Goal: Information Seeking & Learning: Find specific fact

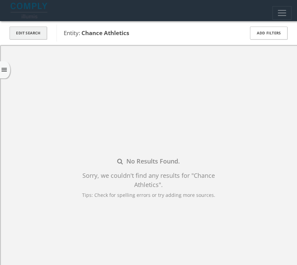
click at [28, 29] on button "Edit Search" at bounding box center [29, 33] width 38 height 13
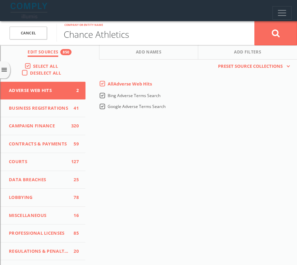
click at [103, 35] on input "Chance Athletics" at bounding box center [156, 33] width 198 height 18
click at [43, 35] on link "Cancel" at bounding box center [29, 33] width 38 height 13
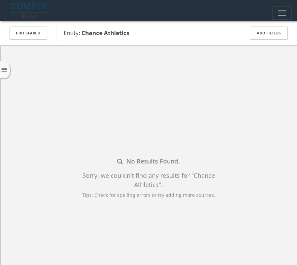
click at [41, 8] on img at bounding box center [30, 11] width 38 height 16
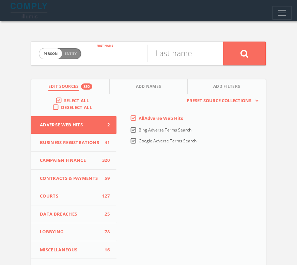
click at [114, 49] on input "text" at bounding box center [118, 54] width 59 height 18
type input "padma"
click at [158, 56] on input "text" at bounding box center [177, 54] width 59 height 18
type input "lakshmi"
click at [188, 54] on icon at bounding box center [245, 53] width 8 height 9
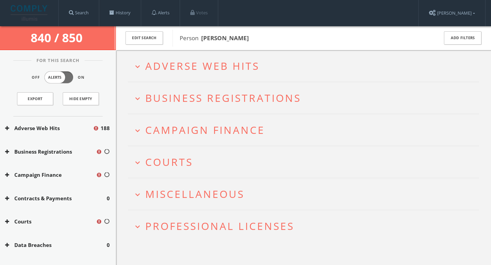
click at [132, 231] on h2 "expand_more Professional Licenses" at bounding box center [303, 226] width 351 height 32
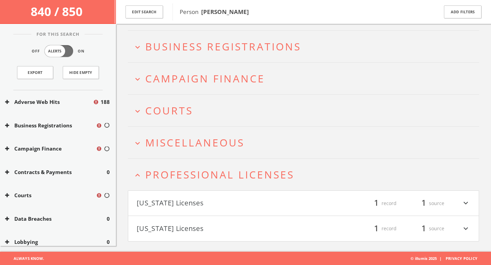
click at [166, 206] on button "[US_STATE] Licenses" at bounding box center [220, 204] width 167 height 12
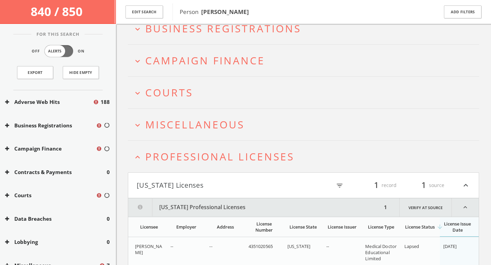
scroll to position [125, 0]
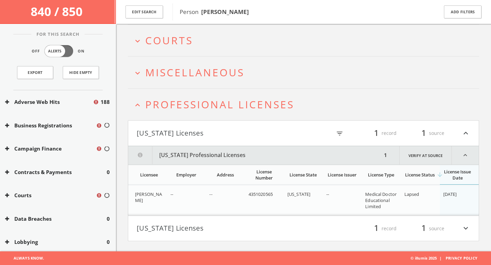
click at [175, 228] on button "[US_STATE] Licenses" at bounding box center [220, 229] width 167 height 12
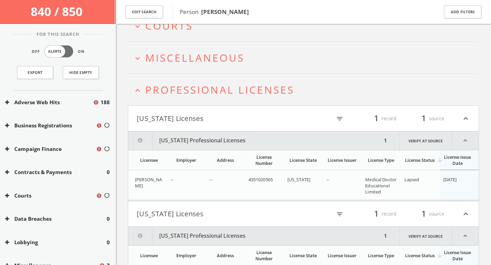
scroll to position [135, 0]
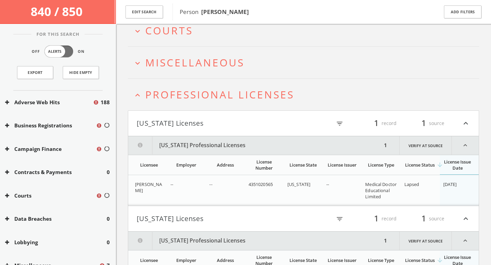
click at [171, 71] on h2 "expand_more Miscellaneous" at bounding box center [303, 63] width 351 height 32
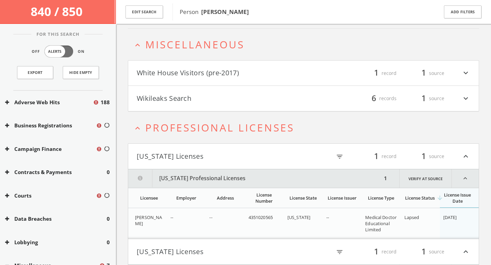
click at [174, 81] on html "Search History Alerts Votes Valerie Newberg Edit Profile Change Password Securi…" at bounding box center [245, 103] width 491 height 512
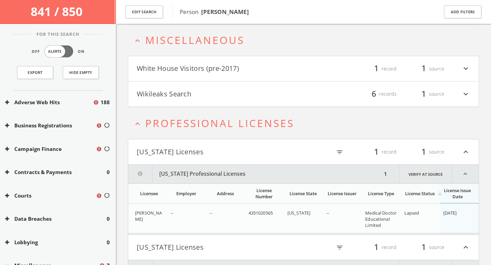
click at [179, 76] on h4 "White House Visitors (pre-2017) filter_list 1 record 1 source expand_more" at bounding box center [303, 68] width 350 height 25
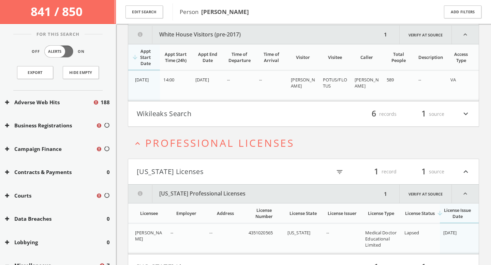
scroll to position [215, 0]
click at [178, 106] on h4 "Wikileaks Search filter_list 6 records 1 source expand_more" at bounding box center [303, 113] width 350 height 25
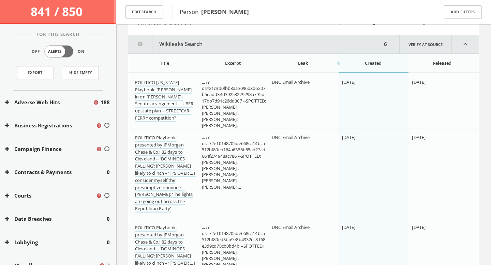
scroll to position [300, 0]
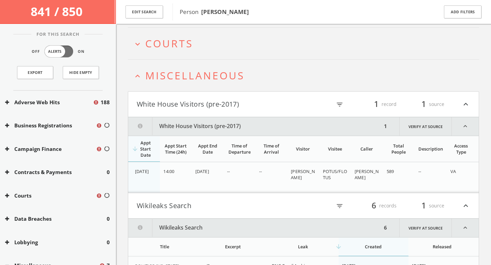
click at [176, 46] on span "Courts" at bounding box center [169, 43] width 48 height 14
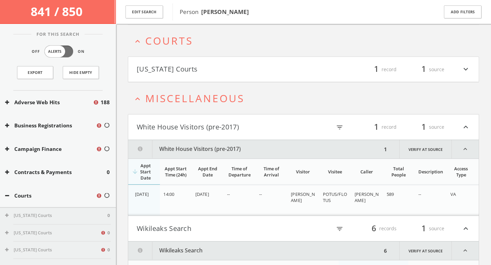
click at [178, 72] on button "[US_STATE] Courts" at bounding box center [220, 69] width 167 height 12
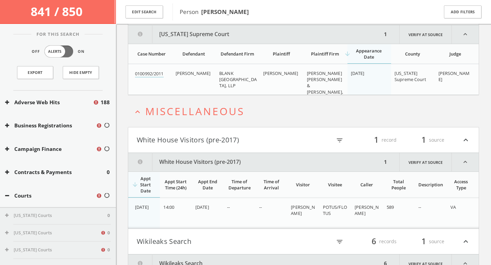
scroll to position [183, 0]
click at [161, 73] on link "0100992/2011" at bounding box center [149, 73] width 29 height 7
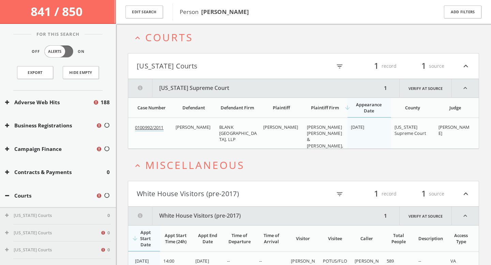
scroll to position [47, 0]
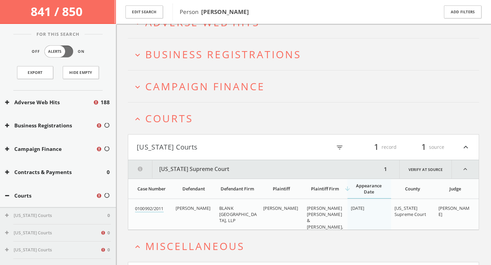
click at [188, 116] on button "expand_less Courts" at bounding box center [306, 118] width 346 height 11
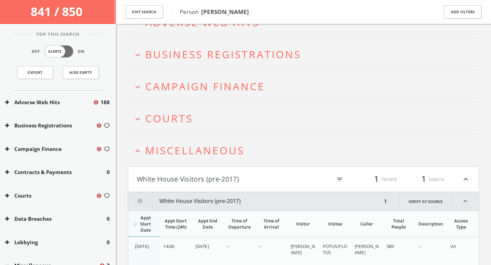
click at [188, 115] on button "expand_more Courts" at bounding box center [306, 118] width 346 height 11
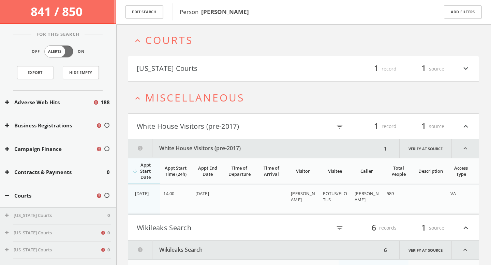
click at [188, 69] on button "[US_STATE] Courts" at bounding box center [220, 69] width 167 height 12
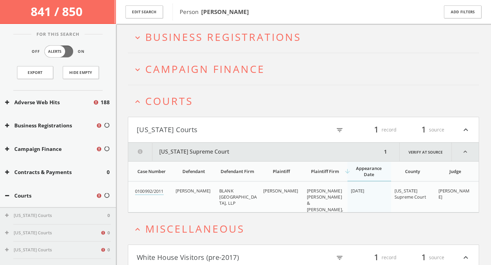
click at [188, 70] on span "Campaign Finance" at bounding box center [205, 69] width 120 height 14
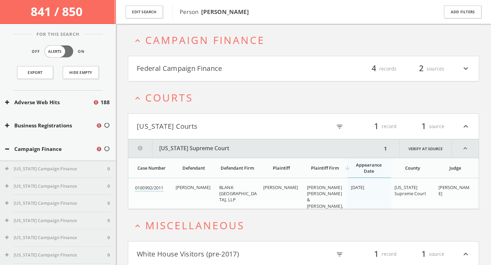
click at [188, 68] on button "Federal Campaign Finance" at bounding box center [220, 69] width 167 height 12
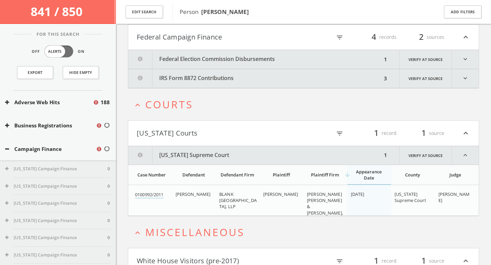
click at [188, 60] on button "Federal Election Commission Disbursements" at bounding box center [255, 59] width 254 height 19
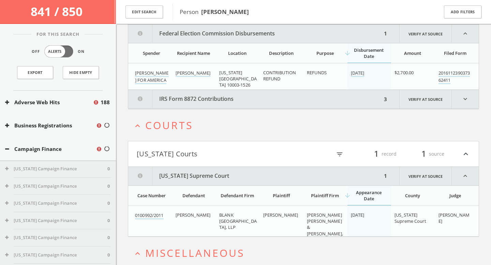
click at [188, 102] on button "IRS Form 8872 Contributions" at bounding box center [255, 99] width 254 height 19
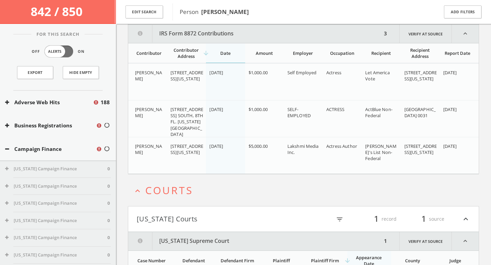
scroll to position [36, 0]
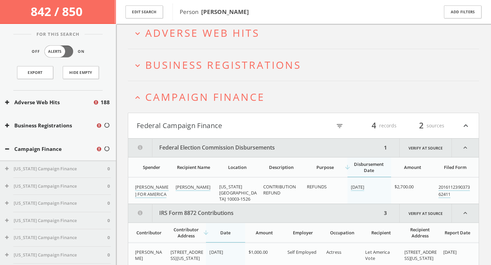
click at [188, 67] on span "Business Registrations" at bounding box center [223, 65] width 156 height 14
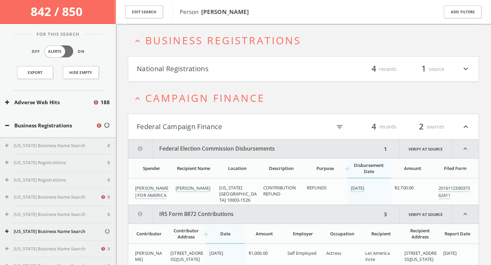
click at [188, 73] on button "National Registrations" at bounding box center [220, 69] width 167 height 12
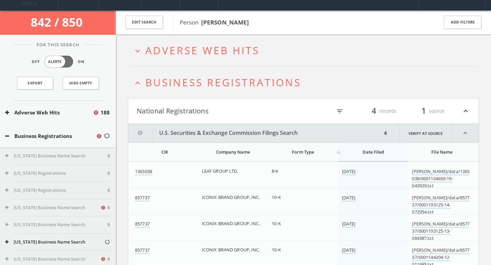
scroll to position [0, 0]
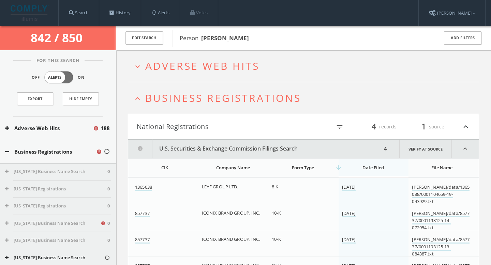
click at [188, 73] on h2 "expand_more Adverse Web Hits" at bounding box center [303, 66] width 351 height 32
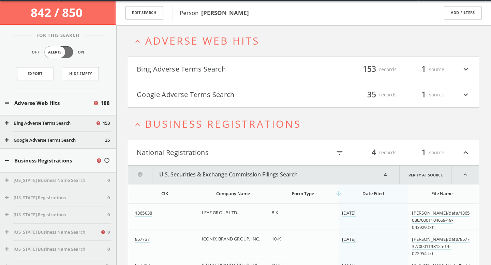
scroll to position [26, 0]
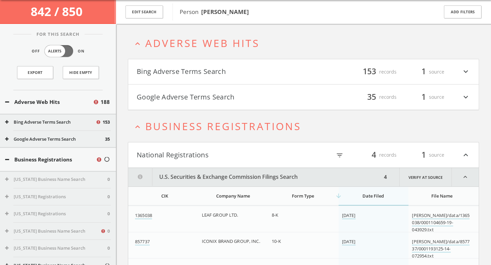
click at [188, 97] on button "Google Adverse Terms Search" at bounding box center [220, 97] width 167 height 12
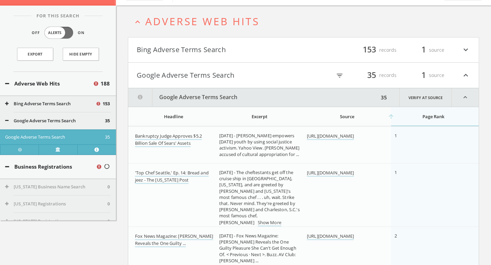
scroll to position [0, 0]
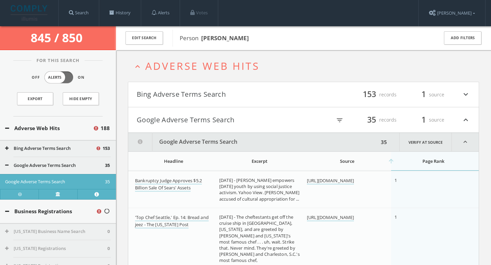
click at [188, 95] on button "Bing Adverse Terms Search" at bounding box center [220, 95] width 167 height 12
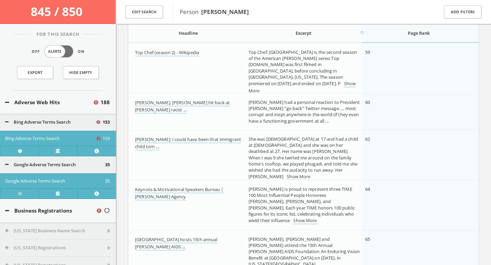
scroll to position [2354, 0]
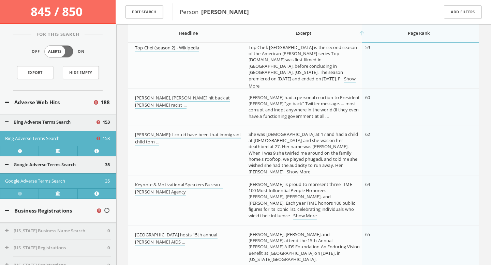
click at [188, 97] on link "Kumail Nanjiani, Padma Lakshmi hit back at Trump's racist ..." at bounding box center [182, 102] width 95 height 14
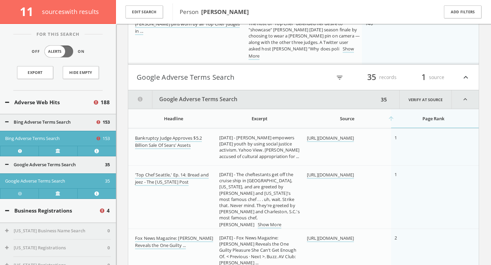
scroll to position [6728, 0]
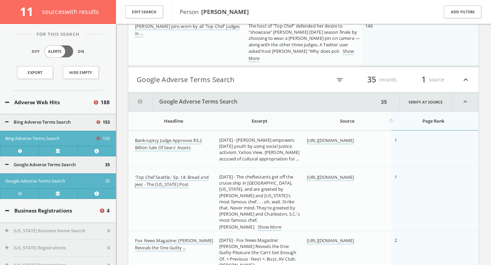
click at [188, 82] on button "Google Adverse Terms Search" at bounding box center [220, 80] width 167 height 12
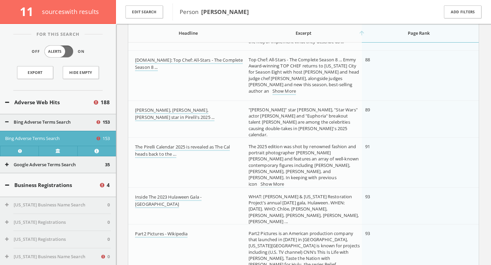
click at [8, 105] on button "Adverse Web Hits" at bounding box center [49, 103] width 88 height 8
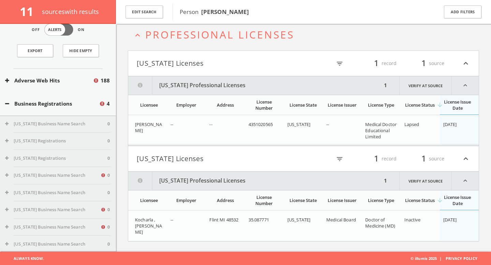
scroll to position [0, 0]
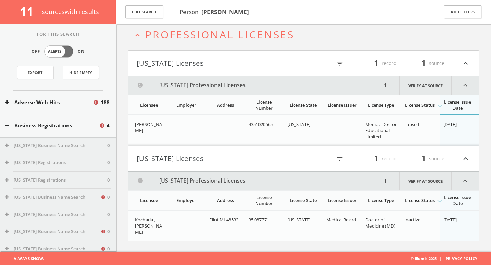
click at [83, 129] on button "Business Registrations" at bounding box center [52, 126] width 94 height 8
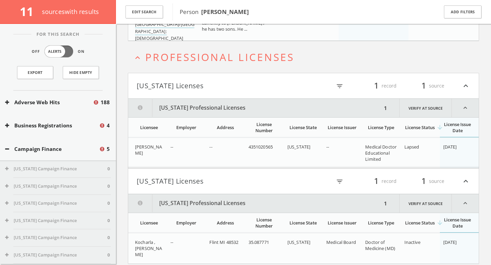
scroll to position [1066, 0]
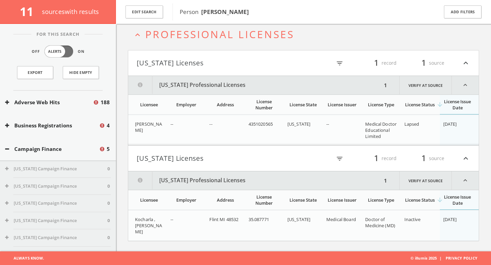
click at [68, 146] on button "Campaign Finance" at bounding box center [52, 149] width 94 height 8
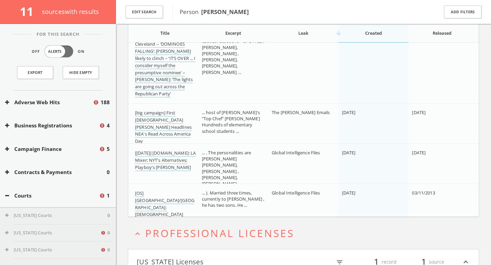
click at [62, 195] on button "Courts" at bounding box center [52, 196] width 94 height 8
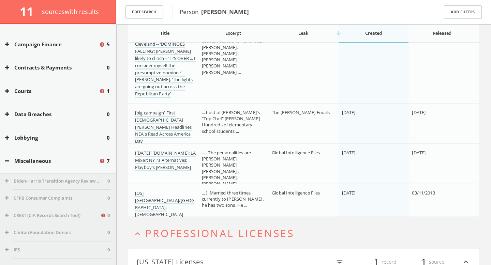
scroll to position [117, 0]
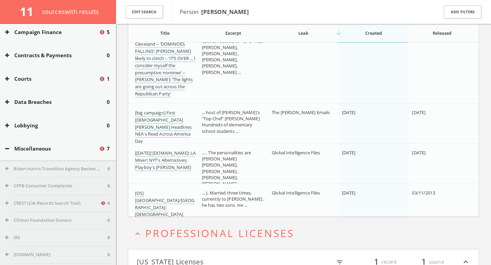
click at [61, 150] on button "Miscellaneous" at bounding box center [52, 149] width 94 height 8
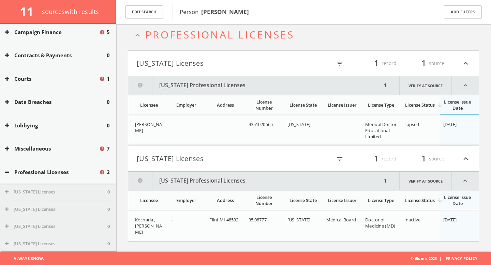
click at [65, 173] on button "Professional Licenses" at bounding box center [52, 172] width 94 height 8
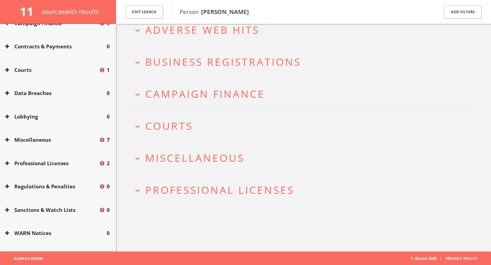
scroll to position [87, 0]
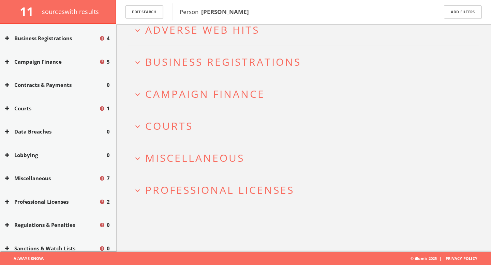
click at [56, 106] on button "Courts" at bounding box center [52, 109] width 94 height 8
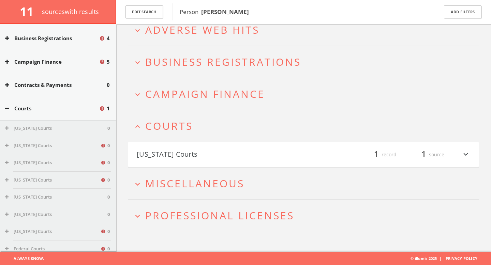
click at [167, 155] on button "[US_STATE] Courts" at bounding box center [220, 155] width 167 height 12
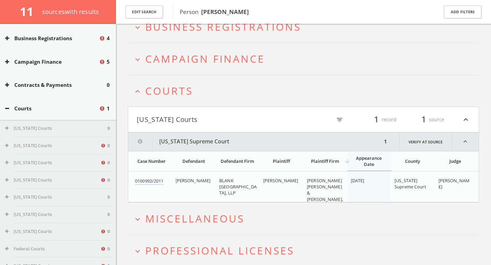
scroll to position [100, 0]
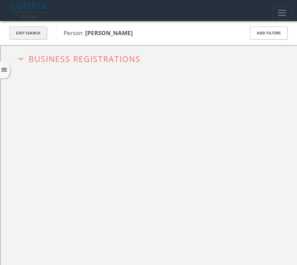
click at [26, 34] on button "Edit Search" at bounding box center [29, 33] width 38 height 13
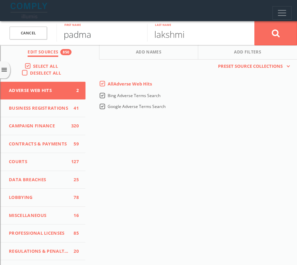
click at [88, 35] on input "padma" at bounding box center [102, 33] width 91 height 18
type input "zosia"
click at [190, 39] on input "lakshmi" at bounding box center [192, 33] width 91 height 18
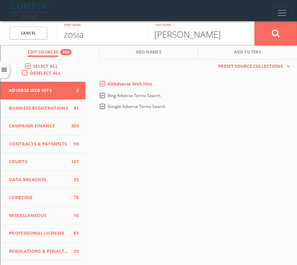
type input "mamet"
click at [255, 21] on button at bounding box center [276, 33] width 43 height 25
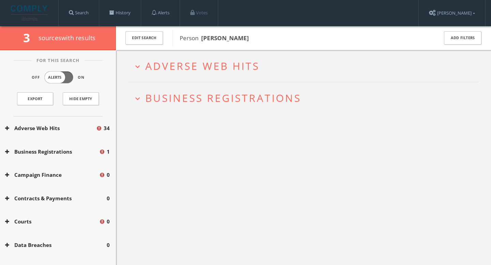
click at [248, 74] on h2 "expand_more Adverse Web Hits" at bounding box center [303, 66] width 351 height 32
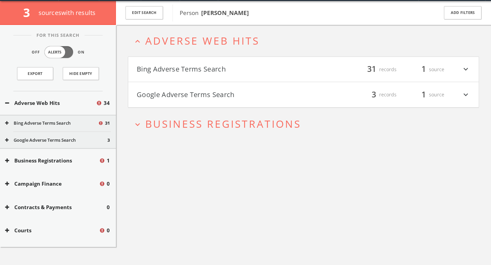
click at [249, 77] on h4 "Bing Adverse Terms Search filter_list 31 records 1 source expand_more" at bounding box center [303, 69] width 350 height 25
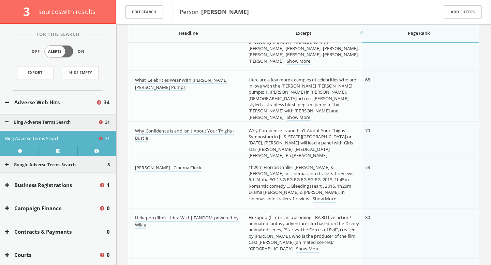
scroll to position [701, 0]
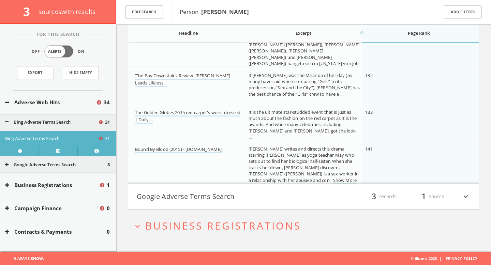
click at [265, 200] on button "Google Adverse Terms Search" at bounding box center [220, 197] width 167 height 12
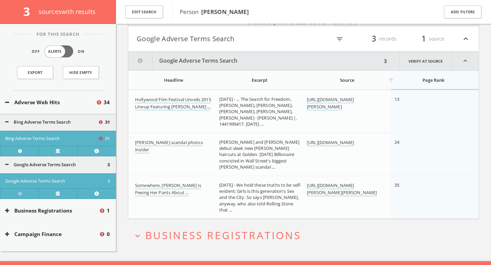
scroll to position [1458, 0]
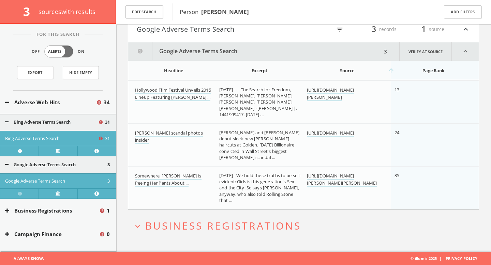
click at [266, 227] on span "Business Registrations" at bounding box center [223, 226] width 156 height 14
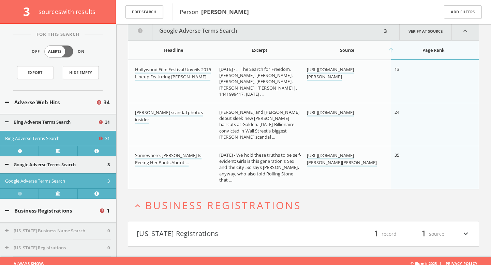
scroll to position [1484, 0]
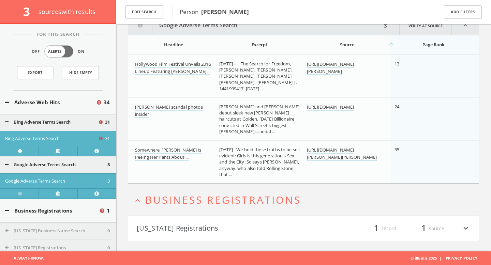
click at [265, 227] on button "[US_STATE] Registrations" at bounding box center [220, 229] width 167 height 12
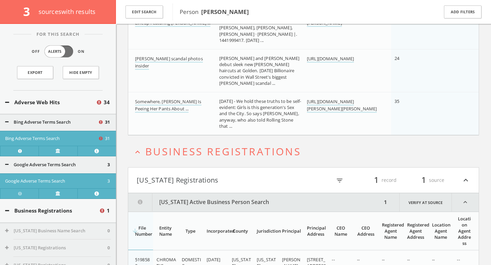
scroll to position [1591, 0]
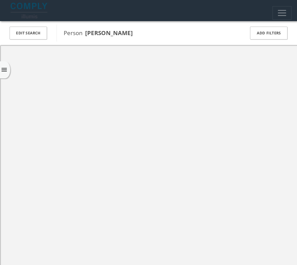
click at [48, 29] on div "Edit Search" at bounding box center [28, 33] width 57 height 24
click at [38, 32] on button "Edit Search" at bounding box center [29, 33] width 38 height 13
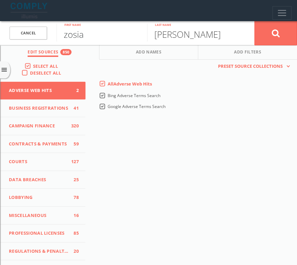
click at [100, 37] on input "zosia" at bounding box center [102, 33] width 91 height 18
type input "dan"
click at [173, 38] on input "mamet" at bounding box center [192, 33] width 91 height 18
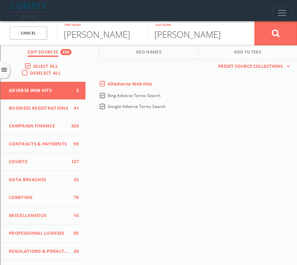
type input "[PERSON_NAME]"
click at [273, 38] on button at bounding box center [276, 33] width 43 height 25
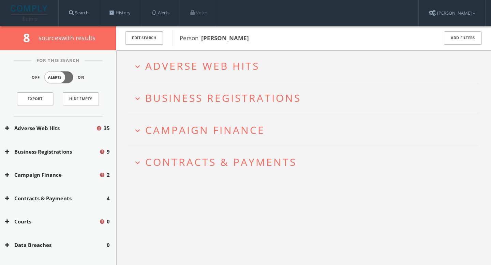
click at [279, 65] on button "expand_more Adverse Web Hits" at bounding box center [306, 65] width 346 height 11
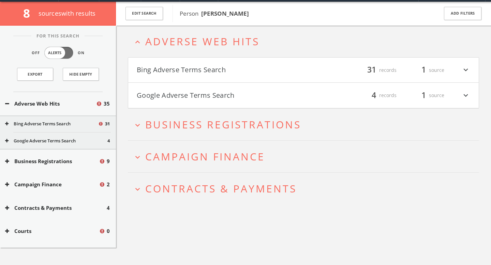
click at [269, 75] on button "Bing Adverse Terms Search" at bounding box center [220, 70] width 167 height 12
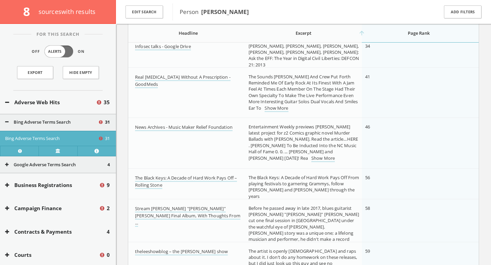
scroll to position [380, 0]
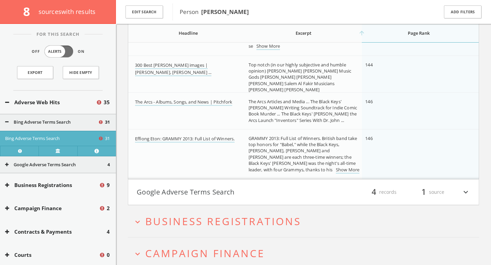
click at [281, 192] on button "Google Adverse Terms Search" at bounding box center [220, 192] width 167 height 12
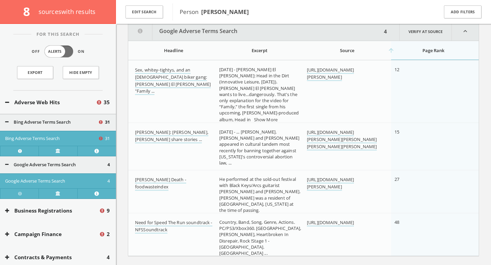
scroll to position [1496, 0]
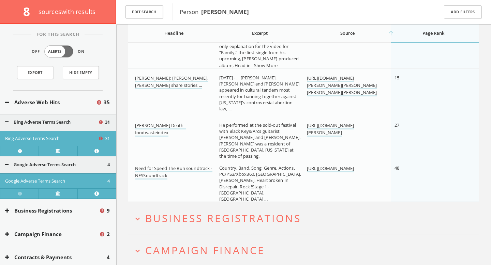
click at [283, 209] on h2 "expand_more Business Registrations" at bounding box center [303, 219] width 351 height 32
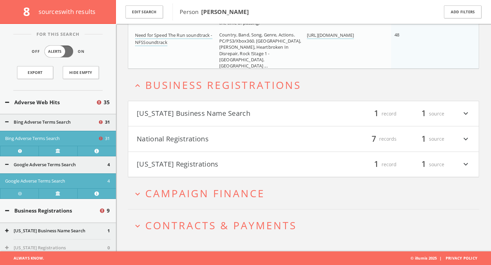
click at [267, 114] on button "[US_STATE] Business Name Search" at bounding box center [220, 114] width 167 height 12
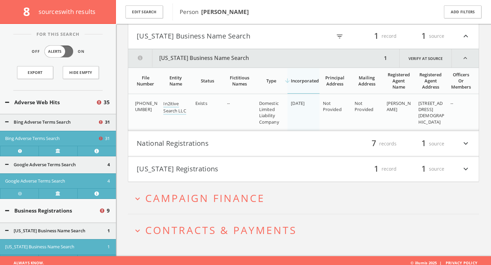
scroll to position [1765, 0]
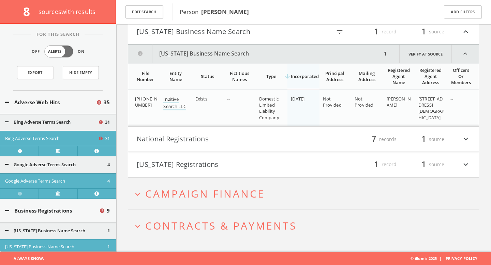
click at [269, 135] on button "National Registrations" at bounding box center [220, 140] width 167 height 12
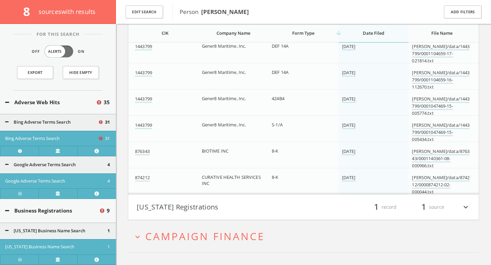
click at [262, 200] on h4 "New York Registrations filter_list 1 record 1 source expand_more" at bounding box center [303, 207] width 350 height 25
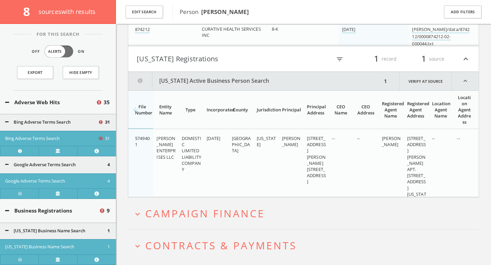
scroll to position [2113, 0]
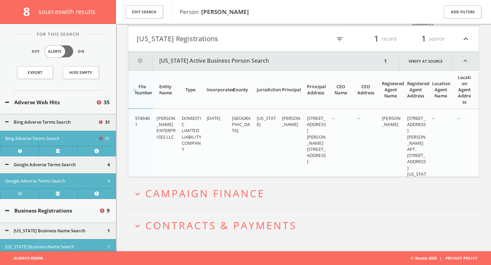
click at [262, 200] on span "Campaign Finance" at bounding box center [205, 193] width 120 height 14
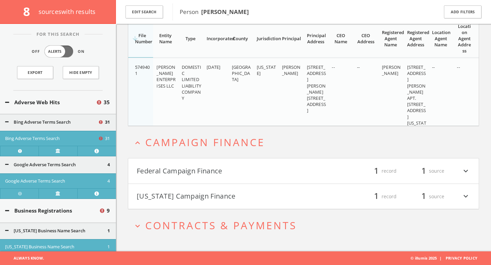
click at [261, 162] on h4 "Federal Campaign Finance filter_list 1 record 1 source expand_more" at bounding box center [303, 171] width 350 height 25
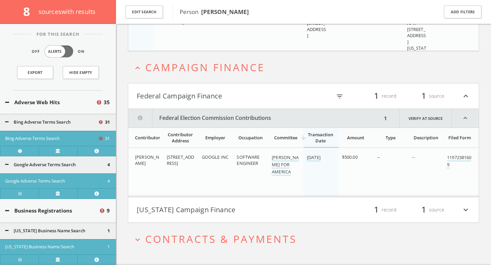
scroll to position [2252, 0]
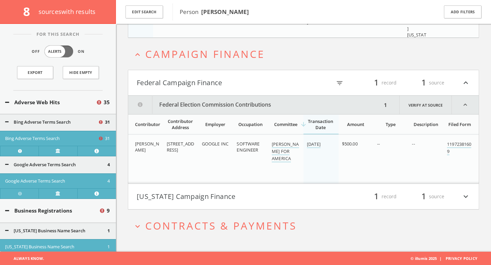
click at [288, 193] on button "[US_STATE] Campaign Finance" at bounding box center [220, 197] width 167 height 12
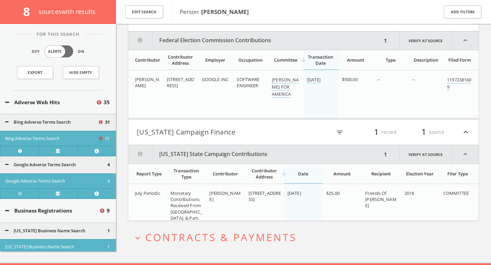
scroll to position [2329, 0]
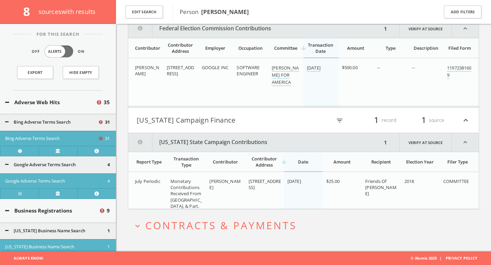
click at [286, 225] on span "Contracts & Payments" at bounding box center [220, 226] width 151 height 14
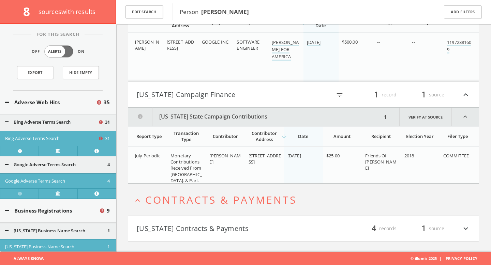
click at [285, 219] on h4 "Georgia Contracts & Payments filter_list 4 records 1 source expand_more" at bounding box center [303, 228] width 350 height 25
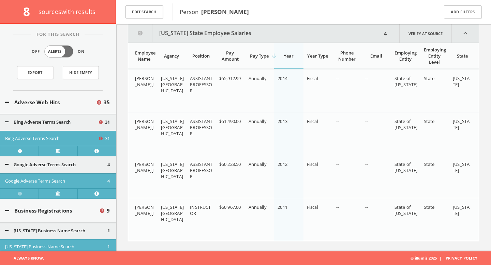
scroll to position [2570, 0]
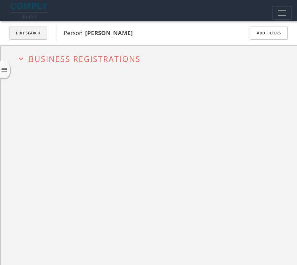
click at [35, 33] on button "Edit Search" at bounding box center [29, 33] width 38 height 13
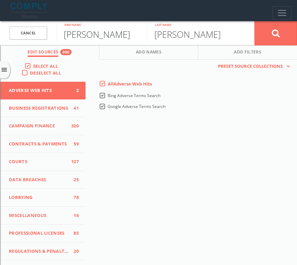
click at [76, 35] on input "[PERSON_NAME]" at bounding box center [102, 33] width 91 height 18
click at [76, 35] on input "dan" at bounding box center [102, 33] width 91 height 18
type input "[PERSON_NAME]"
click at [160, 35] on input "auerbach" at bounding box center [192, 33] width 91 height 18
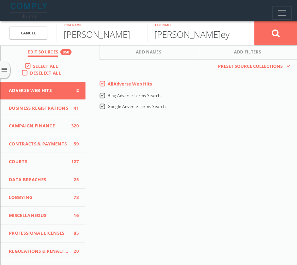
type input "[PERSON_NAME]"
click at [275, 33] on icon at bounding box center [276, 33] width 8 height 9
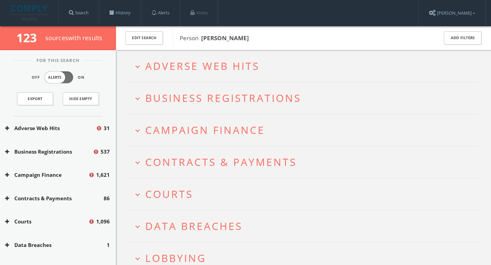
click at [297, 59] on h2 "expand_more Adverse Web Hits" at bounding box center [303, 66] width 351 height 32
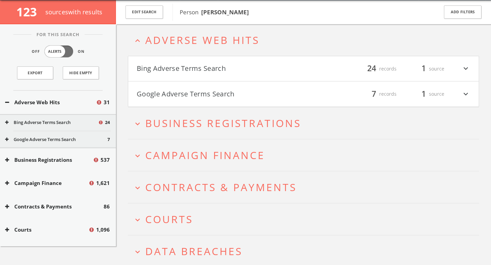
click at [297, 71] on div "filter_list 24 records 1 source expand_more" at bounding box center [386, 69] width 167 height 12
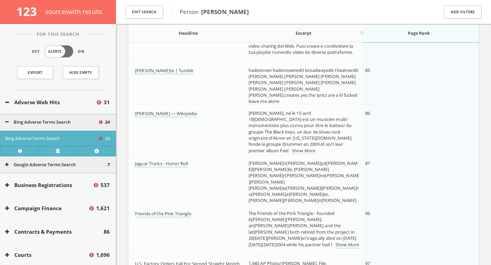
scroll to position [542, 0]
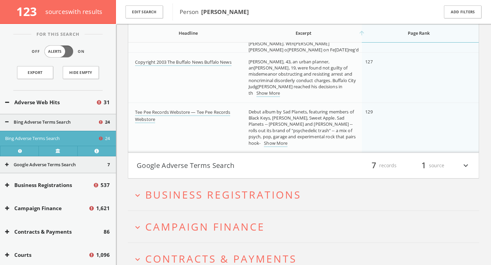
click at [287, 165] on button "Google Adverse Terms Search" at bounding box center [220, 166] width 167 height 12
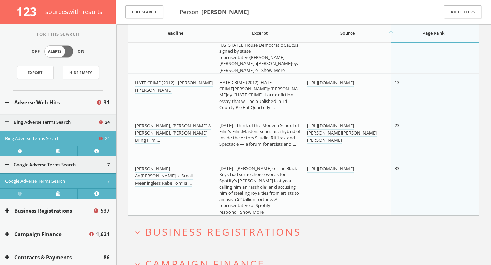
scroll to position [1397, 0]
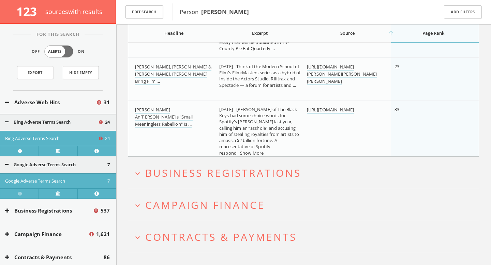
click at [211, 169] on span "Business Registrations" at bounding box center [223, 173] width 156 height 14
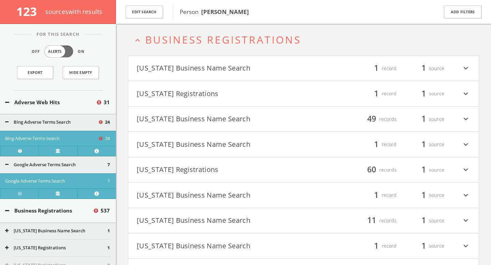
click at [231, 75] on h4 "Alabama Business Name Search filter_list 1 record 1 source expand_more" at bounding box center [303, 68] width 350 height 25
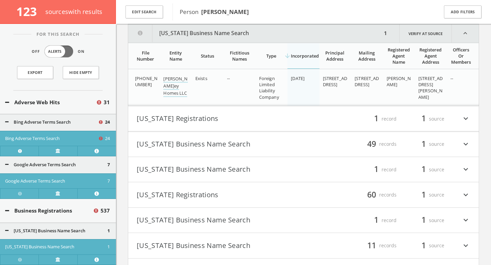
click at [239, 118] on button "[US_STATE] Registrations" at bounding box center [220, 119] width 167 height 12
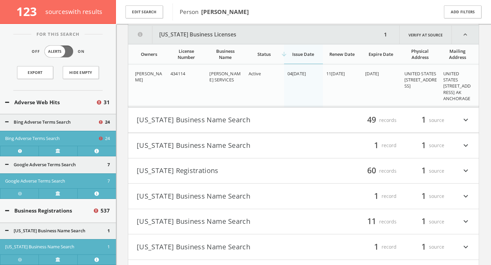
scroll to position [1695, 0]
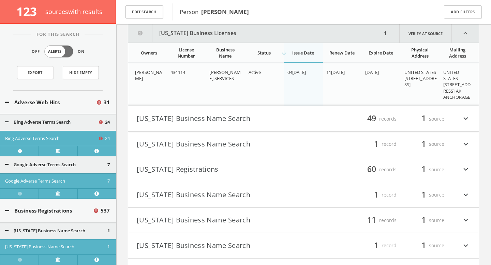
click at [231, 139] on button "[US_STATE] Business Name Search" at bounding box center [220, 144] width 167 height 12
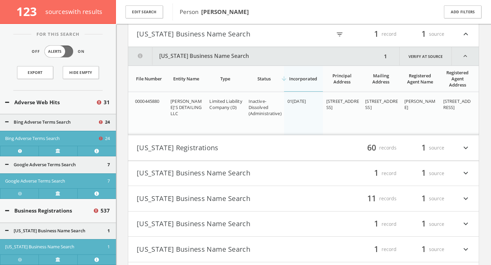
scroll to position [1803, 0]
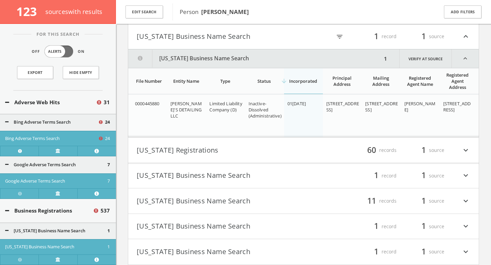
click at [242, 55] on button "[US_STATE] Business Name Search" at bounding box center [255, 58] width 254 height 18
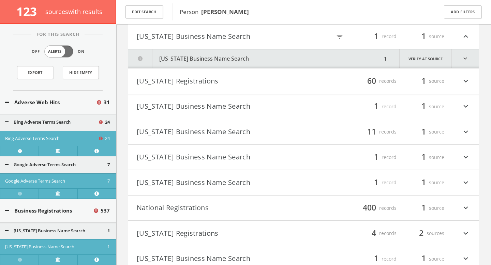
click at [261, 111] on button "[US_STATE] Business Name Search" at bounding box center [220, 107] width 167 height 12
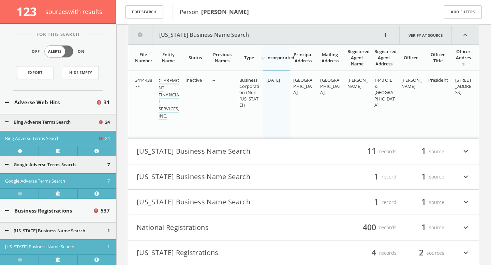
scroll to position [1898, 0]
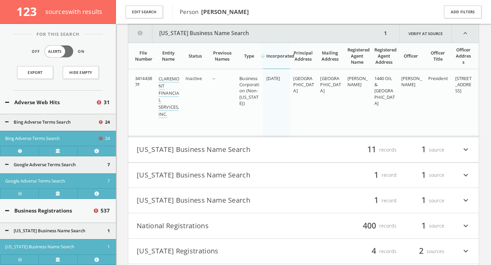
click at [261, 38] on button "[US_STATE] Business Name Search" at bounding box center [255, 33] width 254 height 18
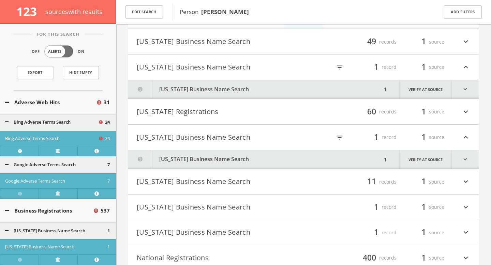
click at [260, 111] on button "[US_STATE] Registrations" at bounding box center [220, 112] width 167 height 12
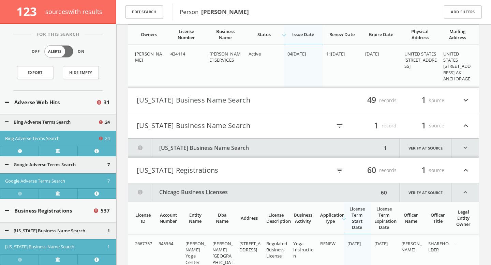
click at [264, 108] on h4 "Florida Business Name Search filter_list 49 records 1 source expand_more" at bounding box center [303, 100] width 350 height 25
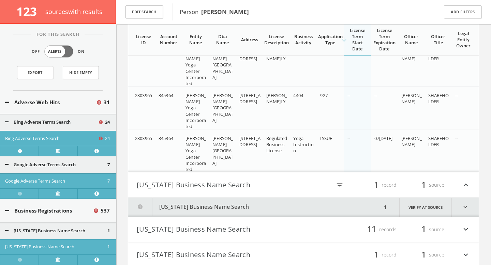
scroll to position [7931, 0]
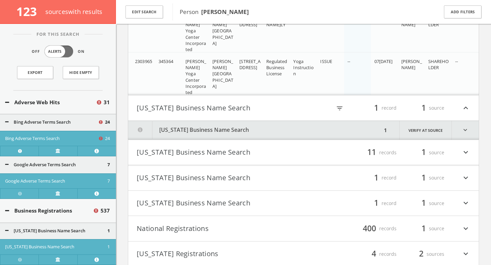
click at [253, 157] on button "[US_STATE] Business Name Search" at bounding box center [220, 153] width 167 height 12
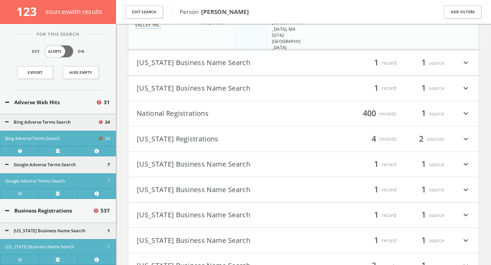
scroll to position [8701, 0]
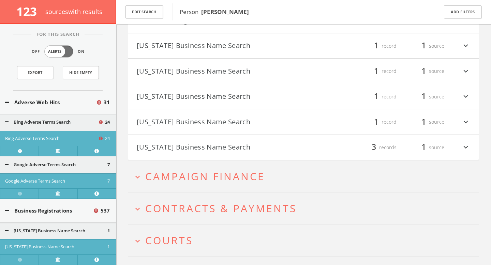
click at [267, 146] on button "[US_STATE] Business Name Search" at bounding box center [220, 148] width 167 height 12
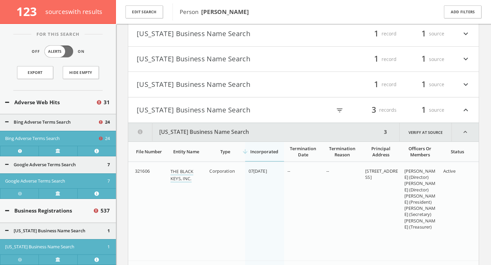
scroll to position [8853, 0]
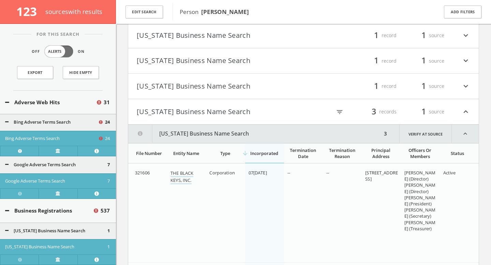
click at [261, 128] on button "[US_STATE] Business Name Search" at bounding box center [255, 134] width 254 height 18
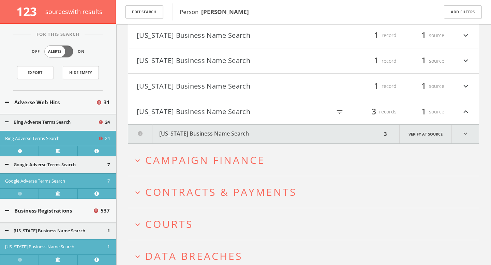
click at [264, 129] on button "[US_STATE] Business Name Search" at bounding box center [255, 134] width 254 height 19
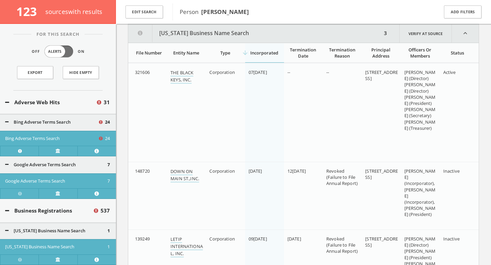
scroll to position [8916, 0]
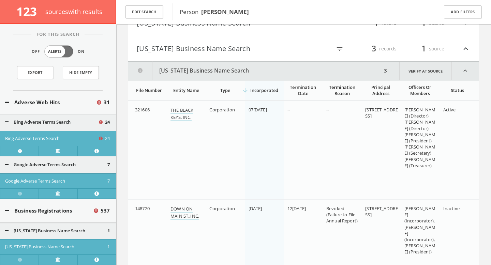
click at [288, 49] on button "[US_STATE] Business Name Search" at bounding box center [220, 49] width 167 height 12
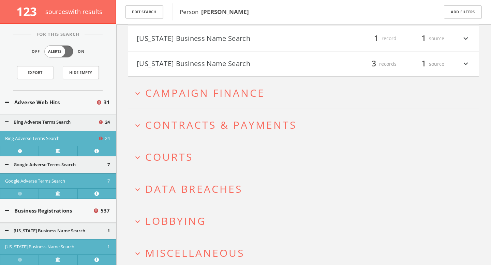
click at [295, 40] on button "[US_STATE] Business Name Search" at bounding box center [220, 39] width 167 height 12
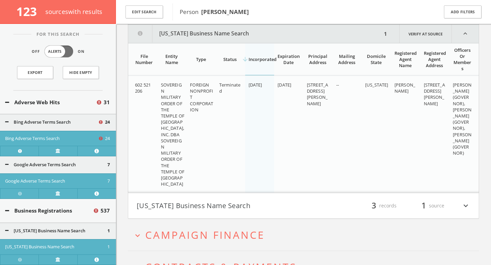
scroll to position [8916, 0]
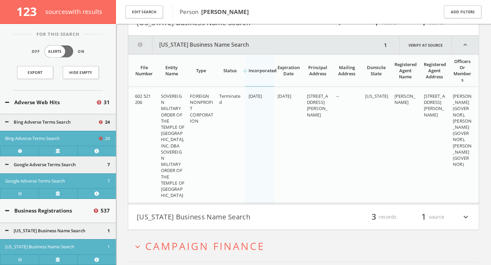
click at [294, 28] on button "[US_STATE] Business Name Search" at bounding box center [220, 23] width 167 height 12
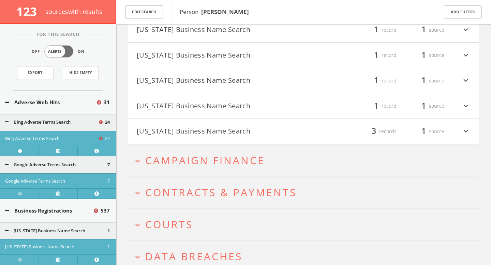
click at [285, 73] on h4 "South Carolina Business Name Search filter_list 1 record 1 source expand_more" at bounding box center [303, 80] width 350 height 25
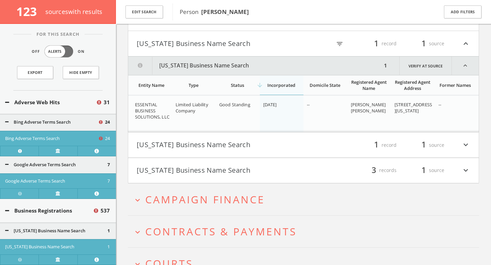
click at [285, 49] on button "[US_STATE] Business Name Search" at bounding box center [220, 44] width 167 height 12
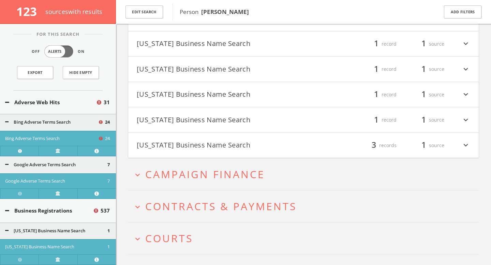
click at [286, 74] on button "[US_STATE] Business Name Search" at bounding box center [220, 69] width 167 height 12
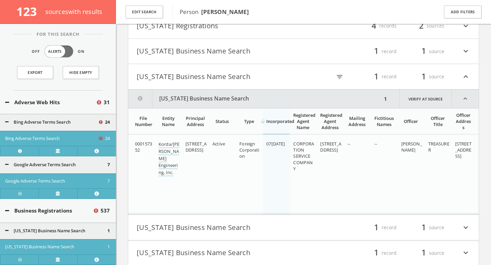
click at [284, 70] on h4 "Rhode Island Business Name Search filter_list 1 record 1 source expand_less" at bounding box center [303, 76] width 350 height 25
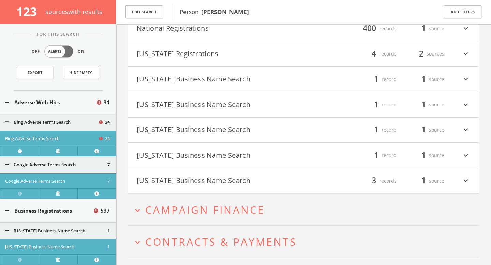
click at [285, 79] on button "[US_STATE] Business Name Search" at bounding box center [220, 80] width 167 height 12
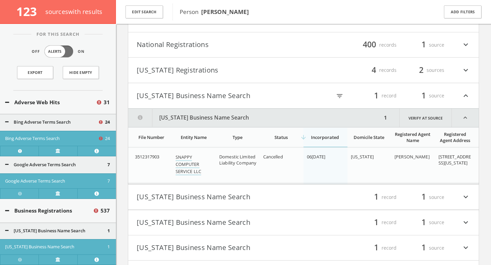
scroll to position [8764, 0]
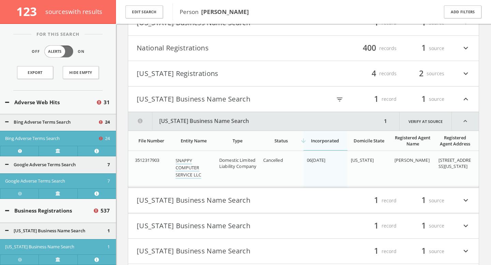
click at [288, 101] on button "[US_STATE] Business Name Search" at bounding box center [220, 99] width 167 height 12
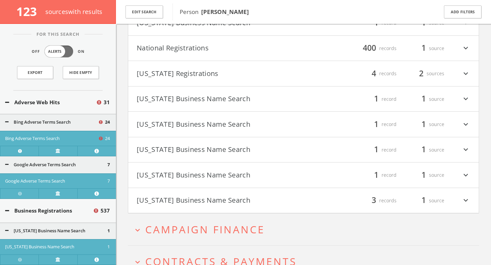
click at [297, 69] on button "[US_STATE] Registrations" at bounding box center [220, 74] width 167 height 12
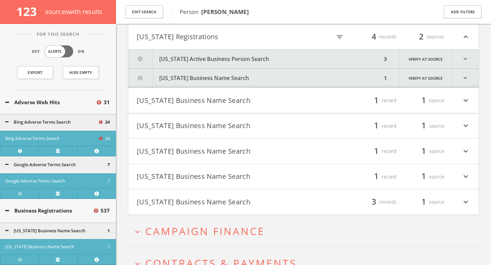
click at [297, 56] on button "[US_STATE] Active Business Person Search" at bounding box center [255, 59] width 254 height 19
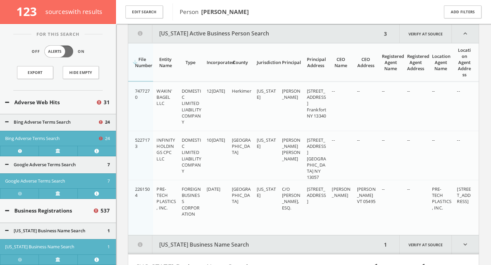
scroll to position [8826, 0]
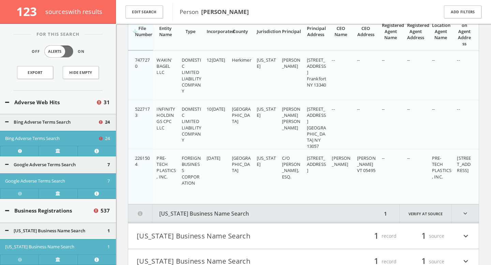
click at [226, 216] on button "[US_STATE] Business Name Search" at bounding box center [255, 214] width 254 height 19
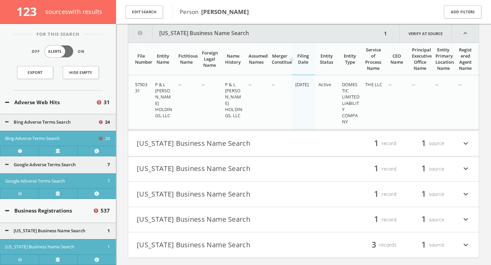
scroll to position [9011, 0]
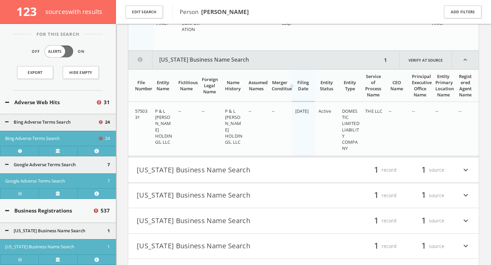
click at [220, 64] on button "[US_STATE] Business Name Search" at bounding box center [255, 60] width 254 height 18
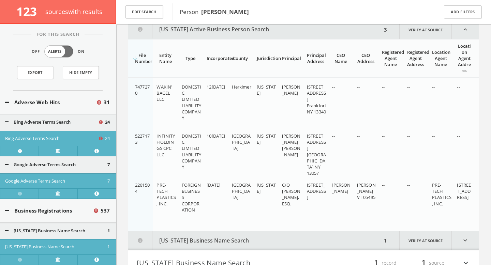
scroll to position [8815, 0]
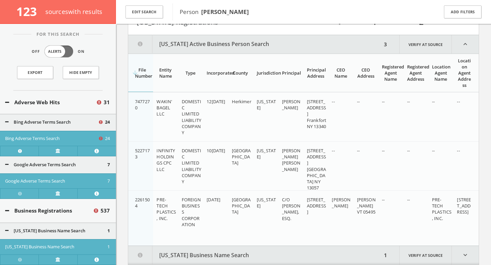
click at [223, 48] on button "[US_STATE] Active Business Person Search" at bounding box center [255, 44] width 254 height 18
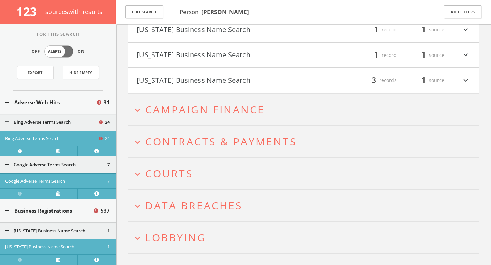
click at [220, 102] on h2 "expand_more Campaign Finance" at bounding box center [303, 110] width 351 height 32
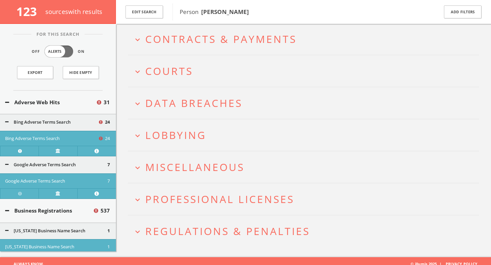
scroll to position [9742, 0]
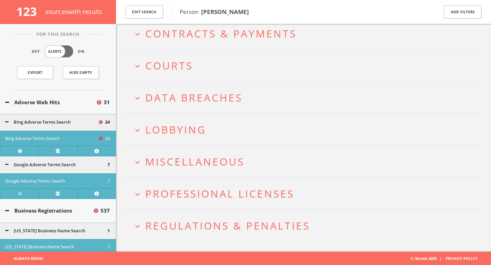
click at [214, 229] on span "Regulations & Penalties" at bounding box center [227, 226] width 165 height 14
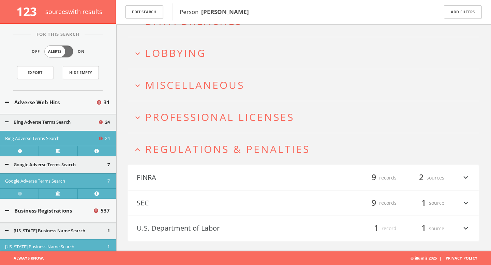
click at [218, 230] on button "U.S. Department of Labor" at bounding box center [220, 229] width 167 height 12
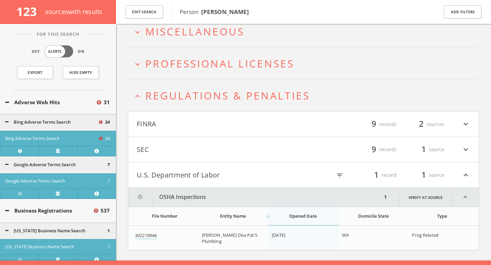
scroll to position [9881, 0]
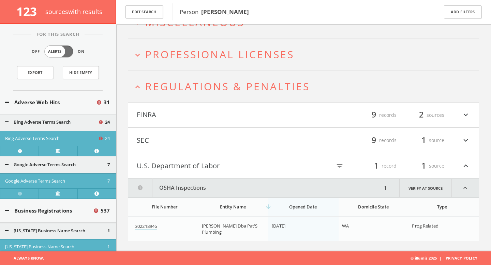
click at [235, 183] on button "OSHA Inspections" at bounding box center [255, 188] width 254 height 18
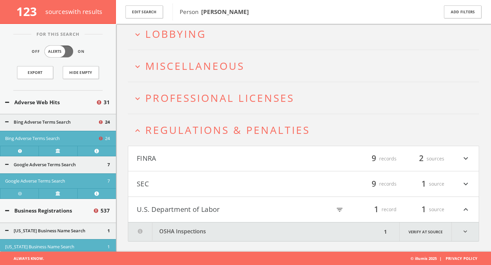
click at [232, 209] on button "U.S. Department of Labor" at bounding box center [220, 210] width 167 height 12
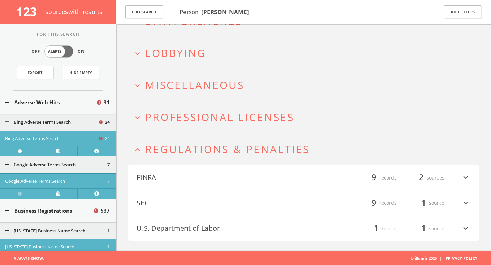
click at [234, 203] on button "SEC" at bounding box center [220, 203] width 167 height 12
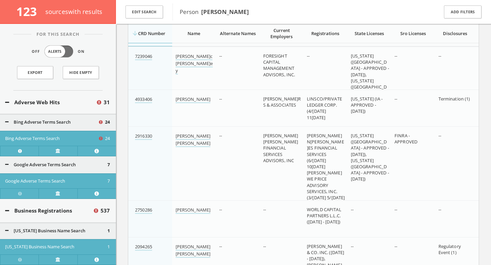
scroll to position [9973, 0]
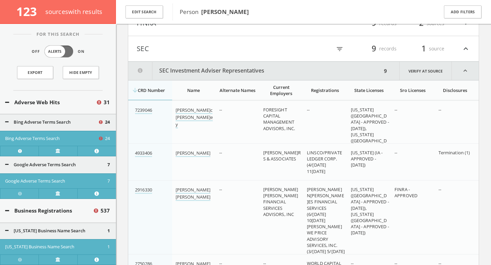
click at [207, 73] on button "SEC Investment Adviser Representatives" at bounding box center [255, 71] width 254 height 18
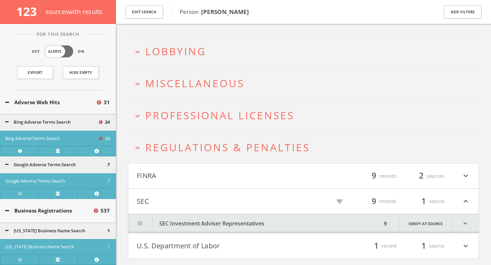
click at [193, 169] on h4 "FINRA filter_list 9 records 2 sources expand_more" at bounding box center [303, 176] width 350 height 25
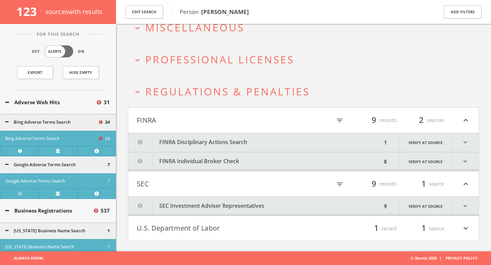
click at [204, 156] on button "FINRA Individual Broker Check" at bounding box center [255, 161] width 254 height 19
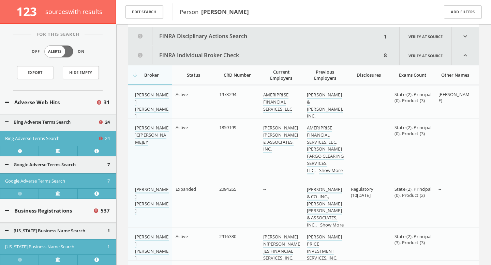
scroll to position [9979, 0]
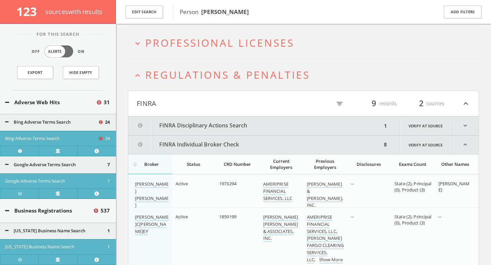
click at [220, 129] on button "FINRA Disciplinary Actions Search" at bounding box center [255, 126] width 254 height 19
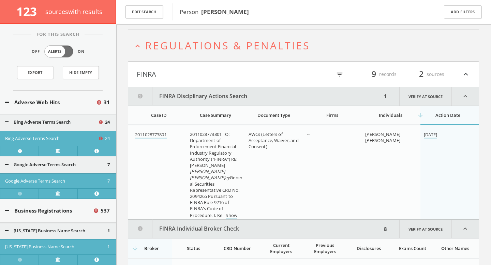
scroll to position [9852, 0]
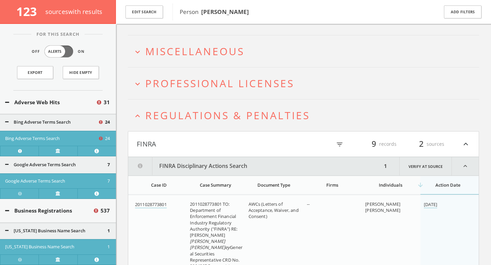
click at [290, 81] on span "Professional Licenses" at bounding box center [219, 83] width 149 height 14
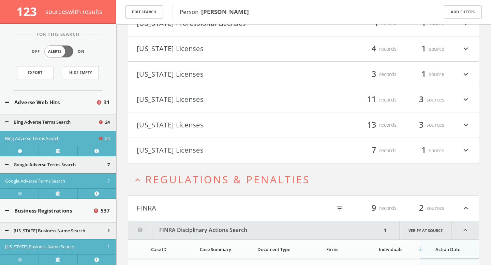
click at [272, 149] on button "[US_STATE] Licenses" at bounding box center [220, 151] width 167 height 12
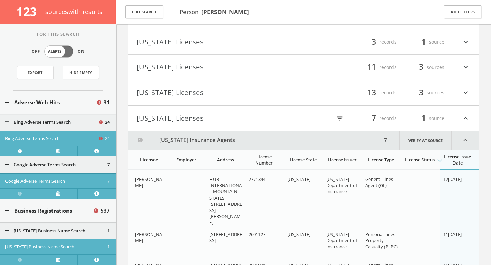
click at [271, 95] on button "[US_STATE] Licenses" at bounding box center [220, 93] width 167 height 12
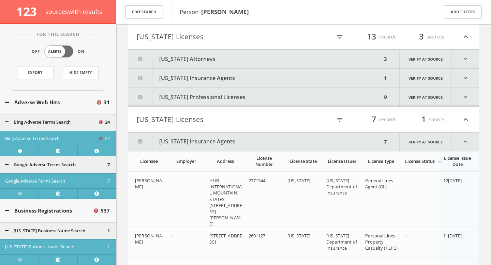
click at [279, 100] on button "[US_STATE] Professional Licenses" at bounding box center [255, 97] width 254 height 19
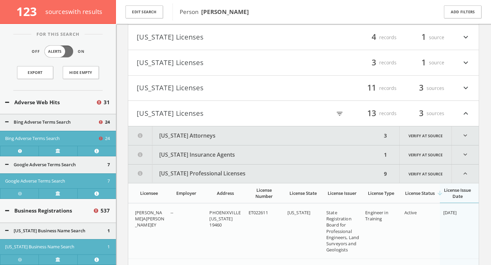
click at [277, 152] on button "[US_STATE] Insurance Agents" at bounding box center [255, 155] width 254 height 19
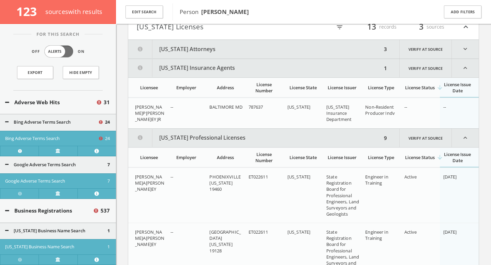
click at [282, 51] on button "[US_STATE] Attorneys" at bounding box center [255, 49] width 254 height 19
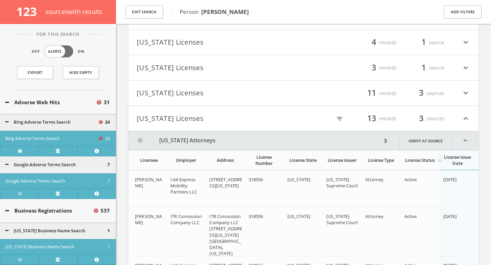
click at [274, 95] on button "[US_STATE] Licenses" at bounding box center [220, 94] width 167 height 12
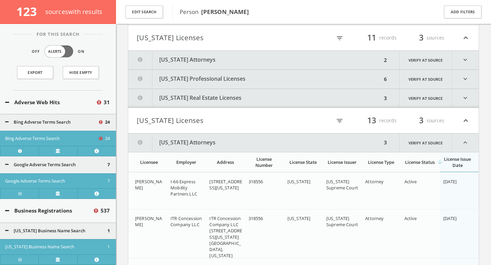
click at [276, 98] on button "[US_STATE] Real Estate Licenses" at bounding box center [255, 97] width 254 height 19
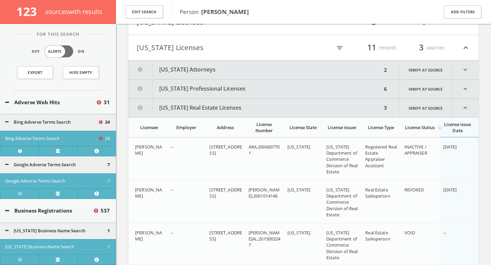
click at [277, 89] on button "[US_STATE] Professional Licenses" at bounding box center [255, 89] width 254 height 19
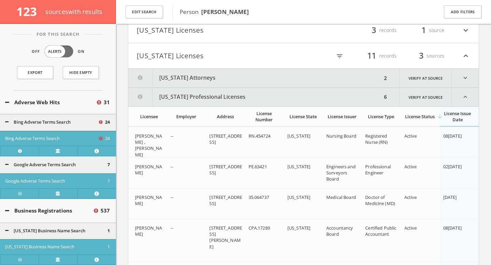
click at [276, 74] on button "[US_STATE] Attorneys" at bounding box center [255, 78] width 254 height 19
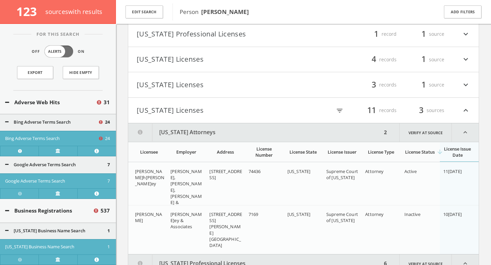
click at [278, 84] on button "[US_STATE] Licenses" at bounding box center [220, 85] width 167 height 12
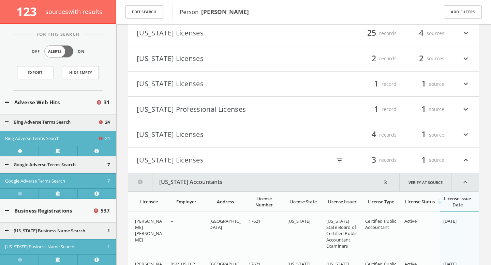
click at [271, 133] on button "[US_STATE] Licenses" at bounding box center [220, 135] width 167 height 12
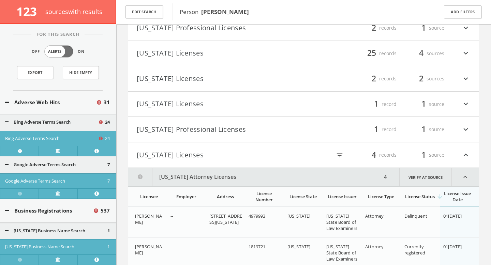
click at [271, 121] on h4 "New Jersey Professional Licenses filter_list 1 record 1 source expand_more" at bounding box center [303, 129] width 350 height 25
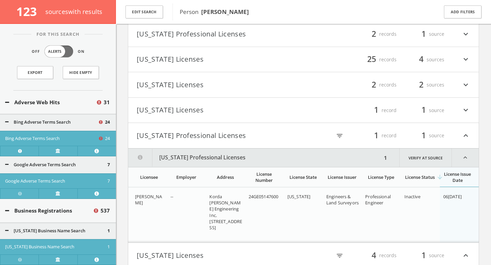
click at [261, 120] on h4 "Iowa Licenses filter_list 1 record 1 source expand_more" at bounding box center [303, 110] width 350 height 25
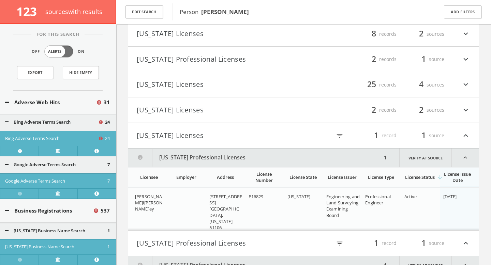
click at [262, 117] on h4 "Georgia Licenses filter_list 2 records 2 sources expand_more" at bounding box center [303, 110] width 350 height 25
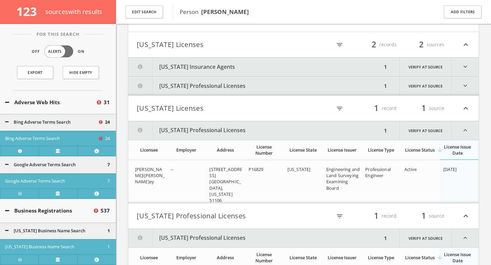
scroll to position [10055, 0]
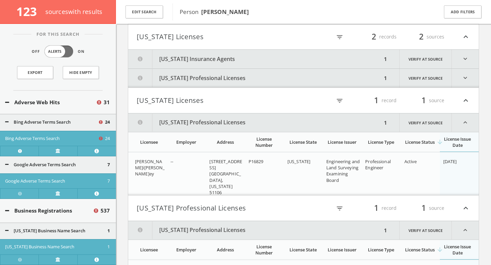
click at [261, 81] on button "[US_STATE] Professional Licenses" at bounding box center [255, 78] width 254 height 19
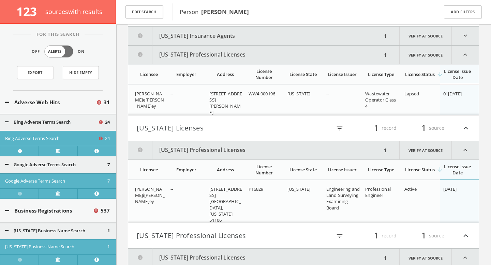
click at [266, 35] on button "[US_STATE] Insurance Agents" at bounding box center [255, 36] width 254 height 19
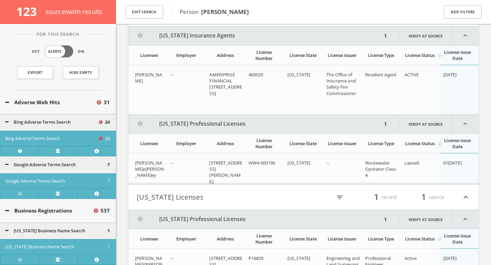
scroll to position [10034, 0]
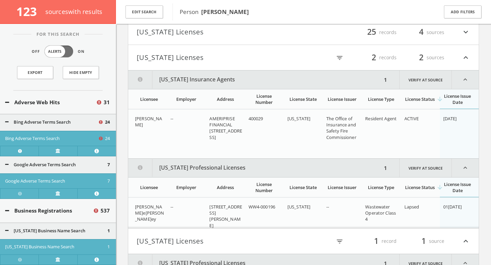
click at [268, 32] on button "[US_STATE] Licenses" at bounding box center [220, 33] width 167 height 12
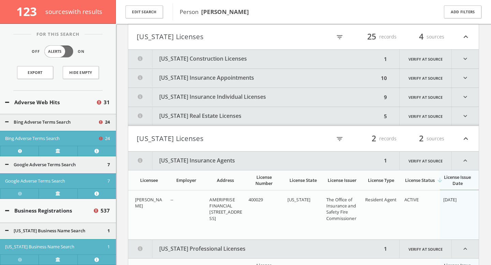
click at [258, 115] on button "[US_STATE] Real Estate Licenses" at bounding box center [255, 116] width 254 height 19
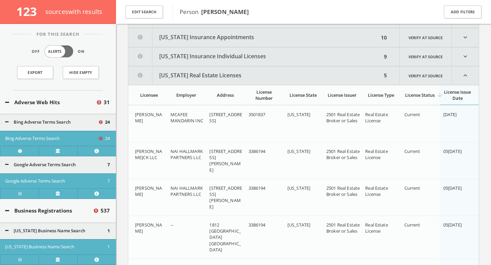
scroll to position [10045, 0]
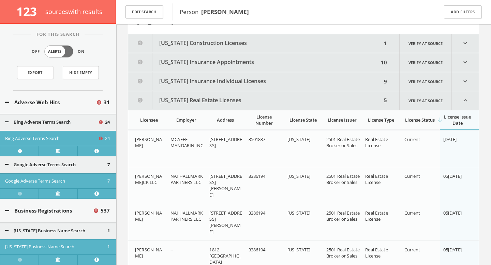
click at [261, 82] on button "[US_STATE] Insurance Individual Licenses" at bounding box center [255, 81] width 254 height 19
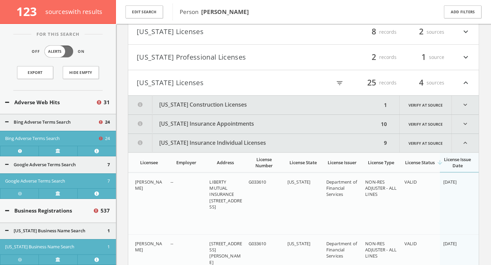
click at [258, 124] on button "[US_STATE] Insurance Appointments" at bounding box center [253, 124] width 251 height 19
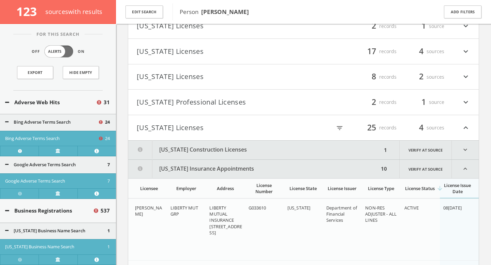
click at [246, 150] on button "[US_STATE] Construction Licenses" at bounding box center [255, 150] width 254 height 19
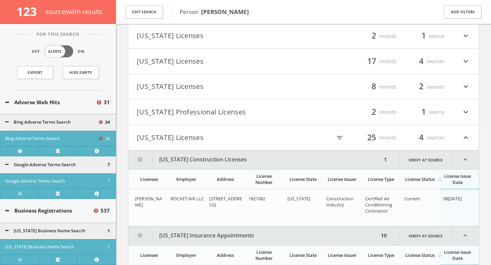
scroll to position [9891, 0]
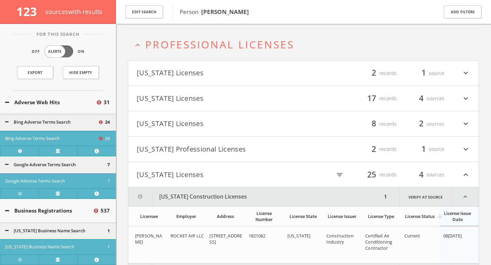
click at [245, 173] on button "[US_STATE] Licenses" at bounding box center [220, 175] width 167 height 12
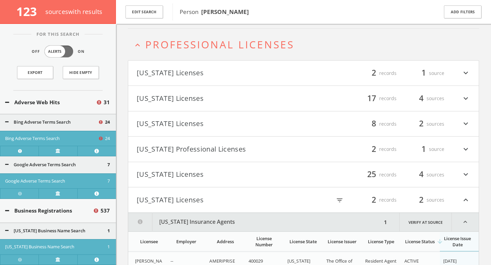
click at [246, 198] on button "[US_STATE] Licenses" at bounding box center [220, 200] width 167 height 12
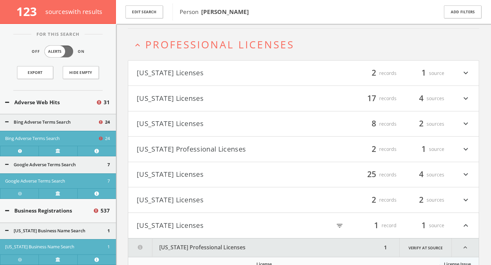
click at [246, 219] on h4 "Iowa Licenses filter_list 1 record 1 source expand_less" at bounding box center [303, 225] width 350 height 25
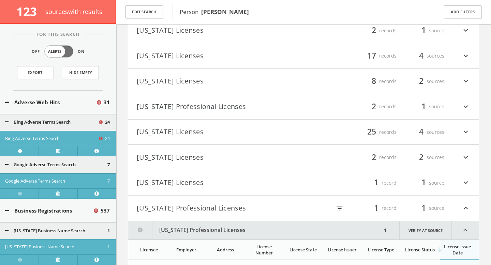
scroll to position [9938, 0]
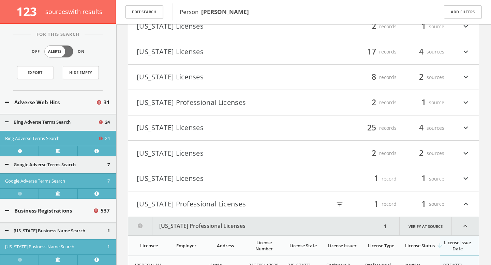
click at [247, 210] on button "[US_STATE] Professional Licenses" at bounding box center [220, 204] width 167 height 12
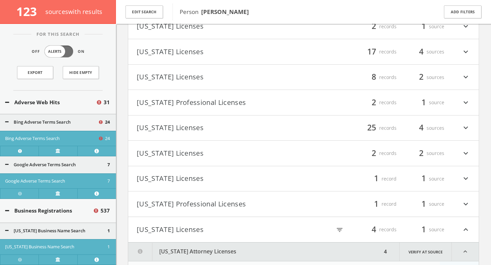
click at [247, 210] on h4 "New Jersey Professional Licenses filter_list 1 record 1 source expand_more" at bounding box center [303, 204] width 350 height 25
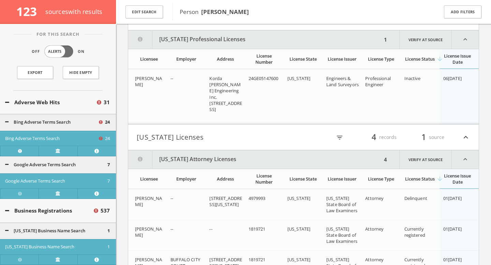
scroll to position [10047, 0]
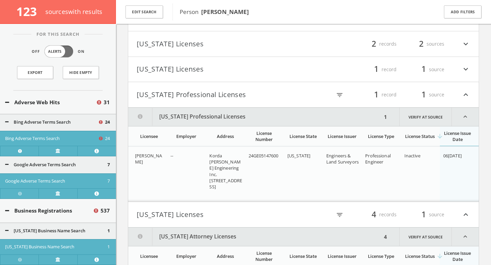
click at [253, 65] on button "[US_STATE] Licenses" at bounding box center [220, 70] width 167 height 12
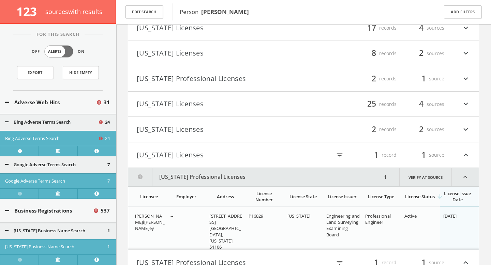
click at [257, 126] on button "[US_STATE] Licenses" at bounding box center [220, 130] width 167 height 12
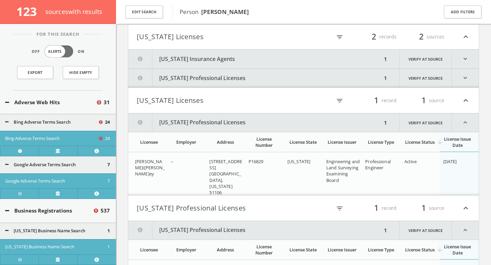
click at [263, 78] on button "[US_STATE] Professional Licenses" at bounding box center [255, 78] width 254 height 19
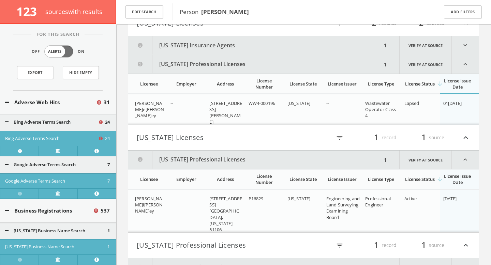
click at [267, 42] on button "[US_STATE] Insurance Agents" at bounding box center [255, 45] width 254 height 19
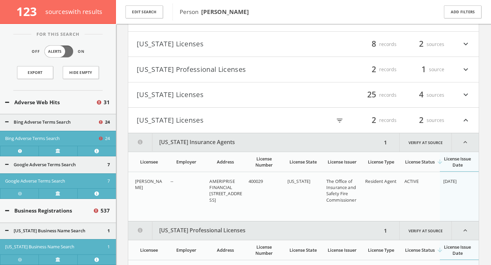
click at [259, 99] on button "[US_STATE] Licenses" at bounding box center [220, 95] width 167 height 12
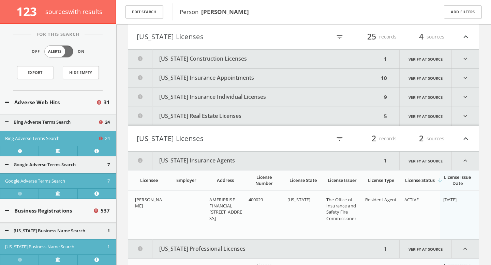
click at [262, 117] on button "[US_STATE] Real Estate Licenses" at bounding box center [255, 116] width 254 height 19
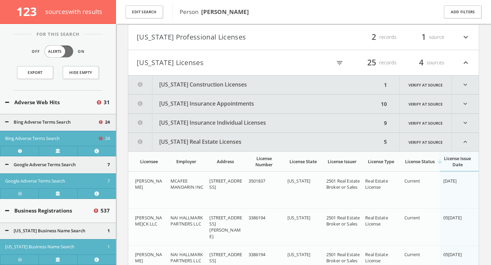
click at [262, 124] on button "[US_STATE] Insurance Individual Licenses" at bounding box center [255, 123] width 254 height 19
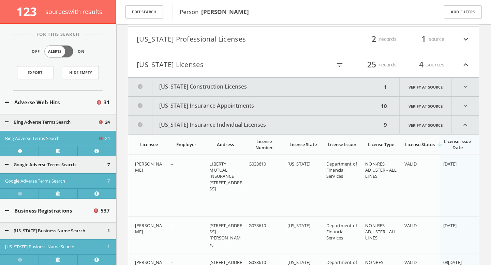
click at [259, 107] on button "[US_STATE] Insurance Appointments" at bounding box center [253, 106] width 251 height 19
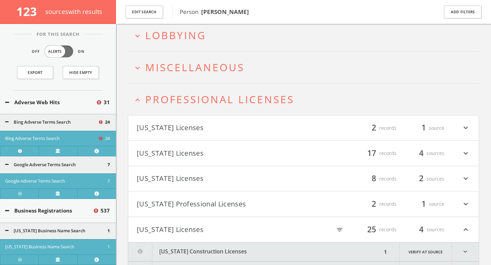
scroll to position [9861, 0]
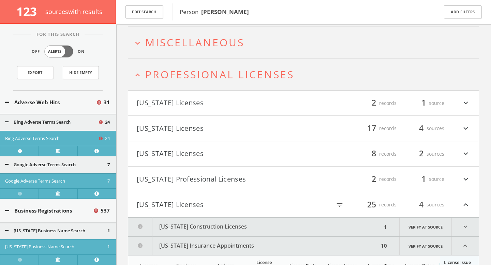
click at [253, 178] on button "[US_STATE] Professional Licenses" at bounding box center [220, 180] width 167 height 12
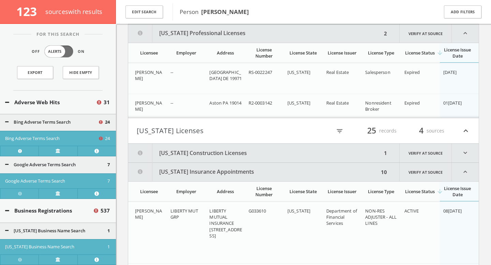
click at [259, 151] on button "[US_STATE] Construction Licenses" at bounding box center [255, 153] width 254 height 19
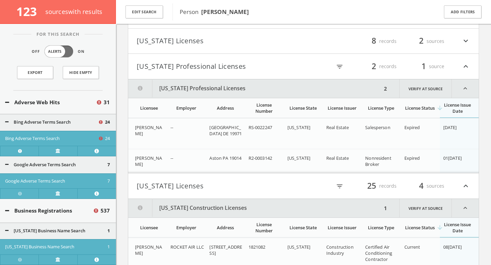
scroll to position [9938, 0]
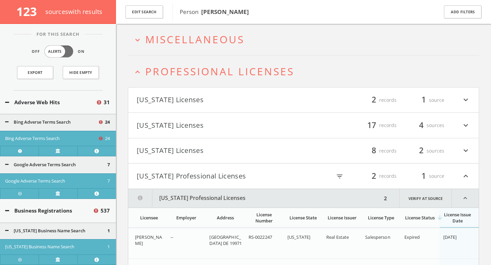
click at [274, 151] on button "[US_STATE] Licenses" at bounding box center [220, 151] width 167 height 12
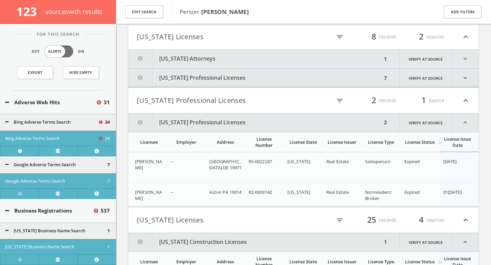
click at [286, 87] on button "[US_STATE] Professional Licenses" at bounding box center [255, 78] width 254 height 19
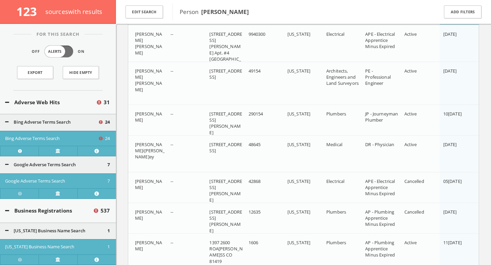
scroll to position [9818, 0]
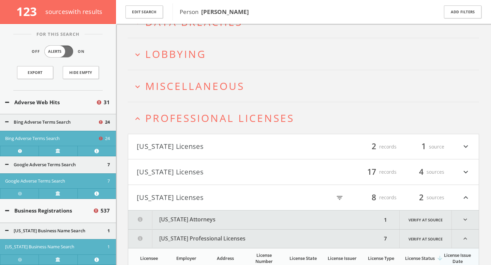
click at [281, 222] on button "[US_STATE] Attorneys" at bounding box center [255, 220] width 254 height 19
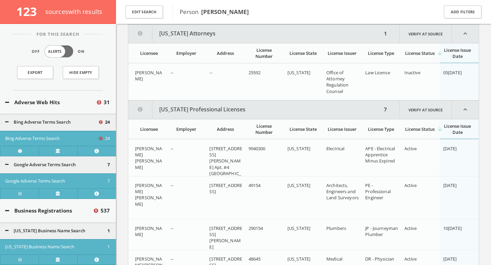
scroll to position [9942, 0]
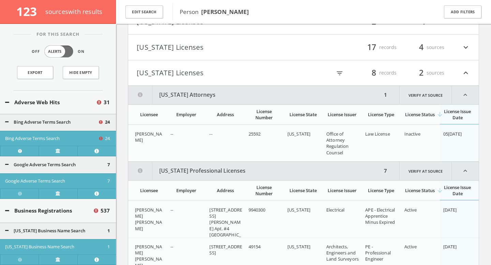
click at [283, 51] on button "[US_STATE] Licenses" at bounding box center [220, 48] width 167 height 12
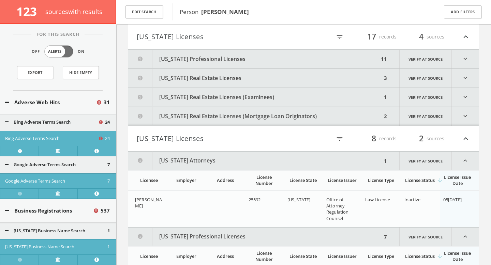
click at [294, 111] on button "[US_STATE] Real Estate Licenses (Mortgage Loan Originators)" at bounding box center [255, 116] width 254 height 19
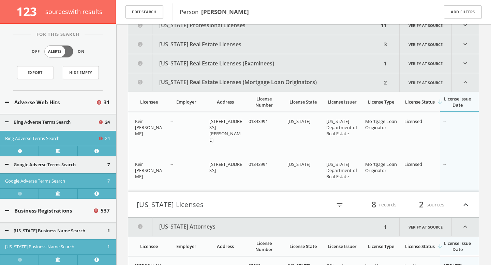
click at [289, 70] on button "[US_STATE] Real Estate Licenses (Examinees)" at bounding box center [255, 63] width 254 height 19
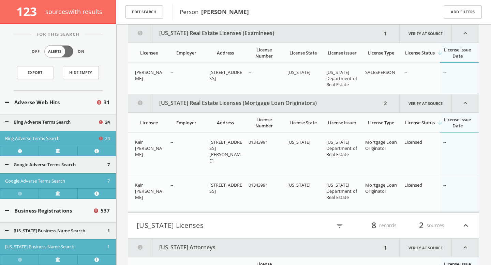
scroll to position [9962, 0]
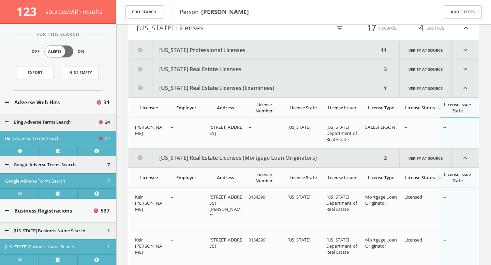
click at [293, 70] on button "[US_STATE] Real Estate Licenses" at bounding box center [255, 69] width 254 height 19
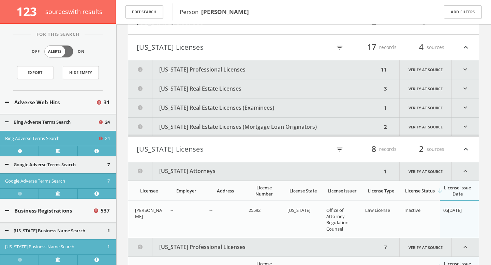
click at [295, 87] on button "[US_STATE] Real Estate Licenses" at bounding box center [255, 88] width 254 height 19
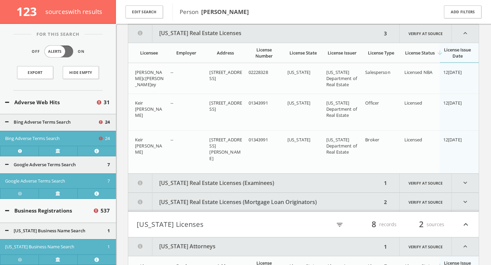
click at [285, 182] on button "[US_STATE] Real Estate Licenses (Examinees)" at bounding box center [255, 183] width 254 height 19
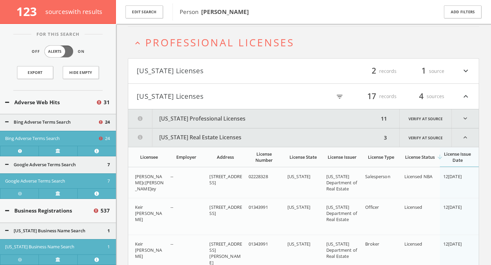
click at [288, 125] on button "[US_STATE] Professional Licenses" at bounding box center [253, 118] width 251 height 19
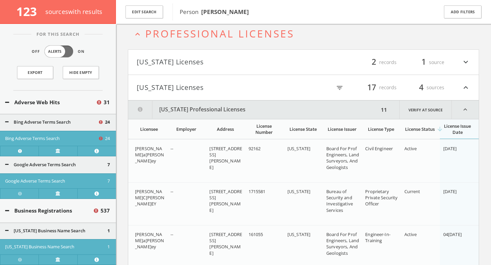
scroll to position [9813, 0]
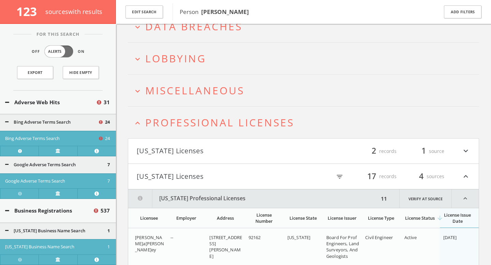
click at [291, 150] on button "[US_STATE] Licenses" at bounding box center [220, 152] width 167 height 12
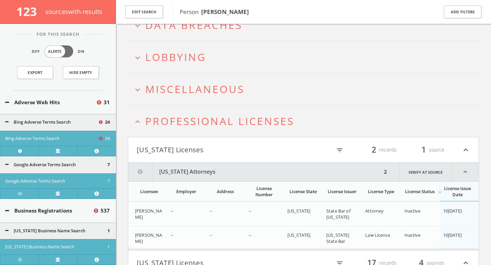
scroll to position [9765, 0]
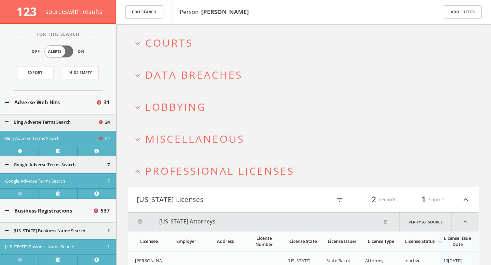
click at [252, 145] on h2 "expand_more Miscellaneous" at bounding box center [303, 139] width 351 height 32
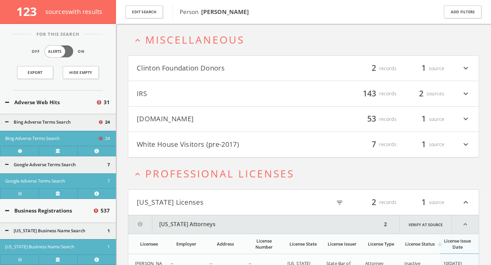
click at [270, 140] on button "White House Visitors (pre-2017)" at bounding box center [220, 145] width 167 height 12
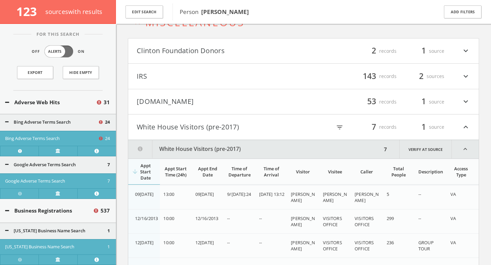
scroll to position [9882, 0]
click at [274, 109] on h4 "Mugshots.com filter_list 53 records 1 source expand_more" at bounding box center [303, 101] width 350 height 25
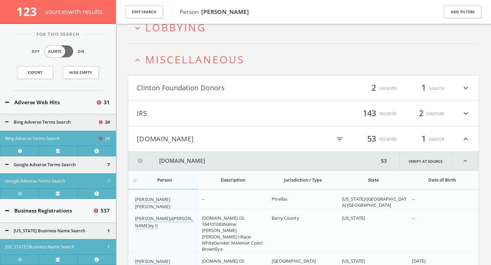
scroll to position [9804, 0]
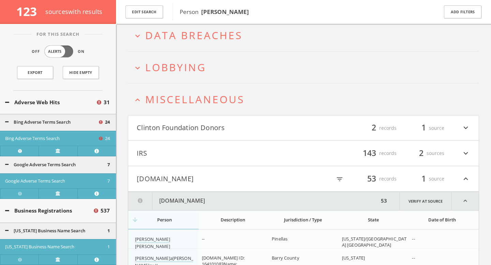
click at [190, 156] on button "IRS" at bounding box center [220, 154] width 167 height 12
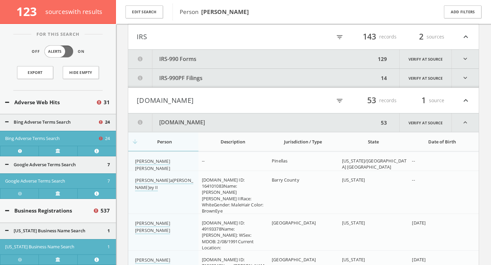
click at [202, 50] on button "IRS-990 Forms" at bounding box center [252, 59] width 248 height 19
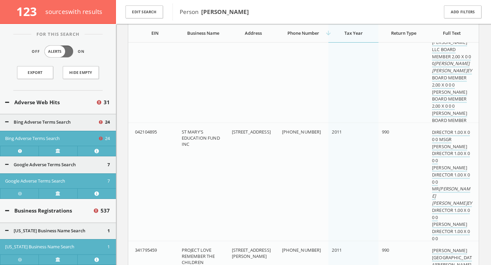
scroll to position [22205, 0]
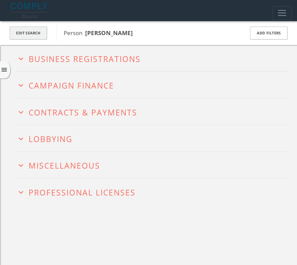
click at [39, 35] on button "Edit Search" at bounding box center [29, 33] width 38 height 13
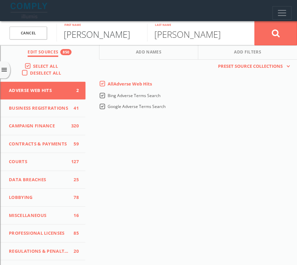
click at [96, 29] on input "[PERSON_NAME]" at bounding box center [102, 33] width 91 height 18
type input "[PERSON_NAME]"
click at [186, 34] on input "[PERSON_NAME]" at bounding box center [192, 33] width 91 height 18
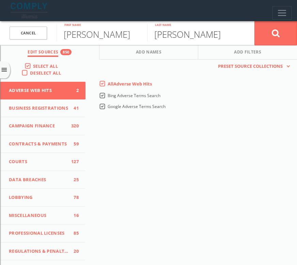
type input "[PERSON_NAME]"
click at [255, 21] on button at bounding box center [276, 33] width 43 height 25
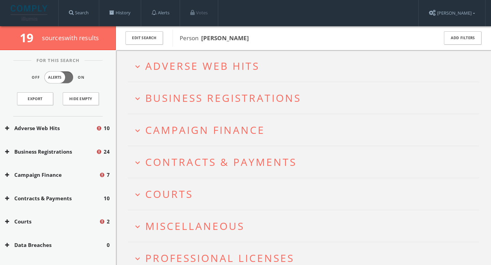
click at [268, 68] on button "expand_more Adverse Web Hits" at bounding box center [306, 65] width 346 height 11
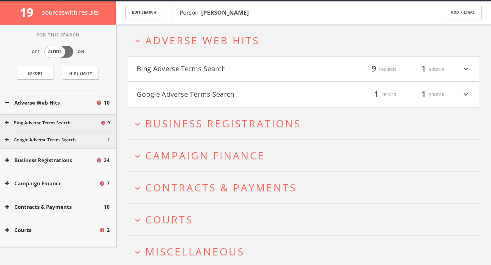
click at [268, 74] on button "Bing Adverse Terms Search" at bounding box center [220, 69] width 167 height 12
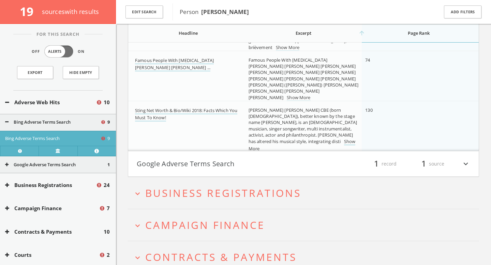
click at [269, 166] on button "Google Adverse Terms Search" at bounding box center [220, 164] width 167 height 12
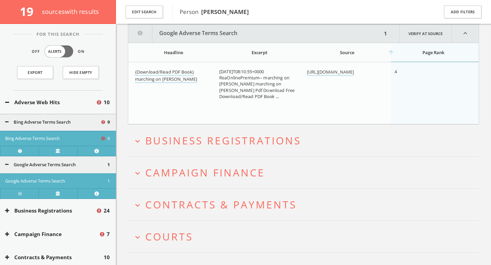
click at [270, 144] on span "Business Registrations" at bounding box center [223, 141] width 156 height 14
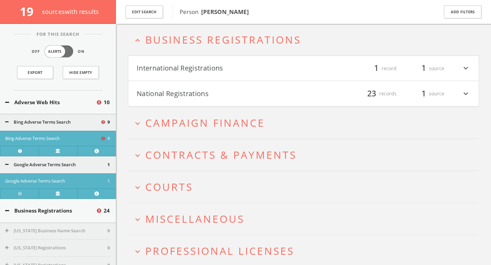
click at [273, 75] on h4 "International Registrations filter_list 1 record 1 source expand_more" at bounding box center [303, 68] width 350 height 25
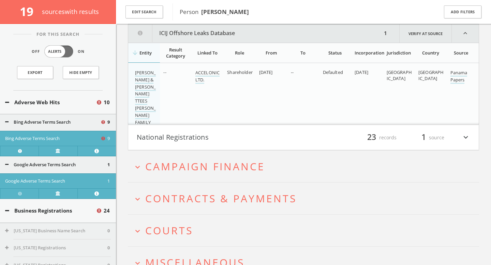
click at [277, 136] on button "National Registrations" at bounding box center [220, 138] width 167 height 12
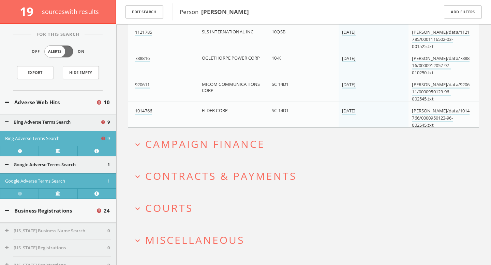
scroll to position [1410, 0]
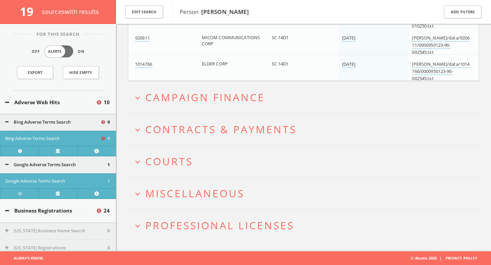
click at [259, 99] on span "Campaign Finance" at bounding box center [205, 97] width 120 height 14
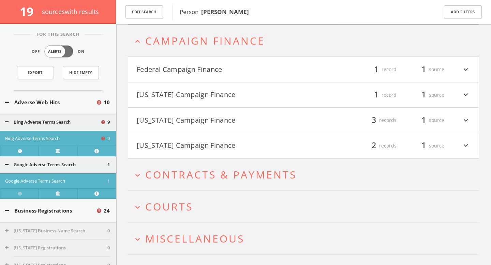
scroll to position [1468, 0]
click at [255, 70] on button "Federal Campaign Finance" at bounding box center [220, 69] width 167 height 12
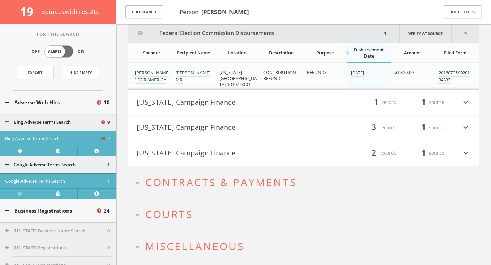
click at [270, 113] on h4 "[US_STATE] Campaign Finance filter_list 1 record 1 source expand_more" at bounding box center [303, 102] width 350 height 25
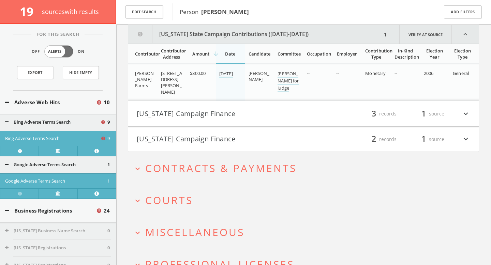
scroll to position [1616, 0]
click at [268, 121] on h4 "[US_STATE] Campaign Finance filter_list 3 records 1 source expand_more" at bounding box center [303, 112] width 350 height 25
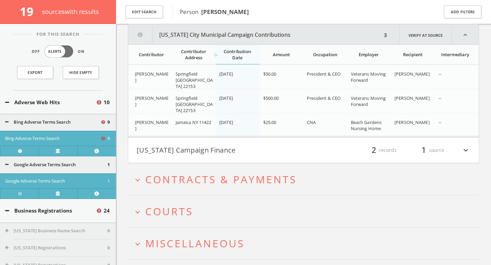
scroll to position [1718, 0]
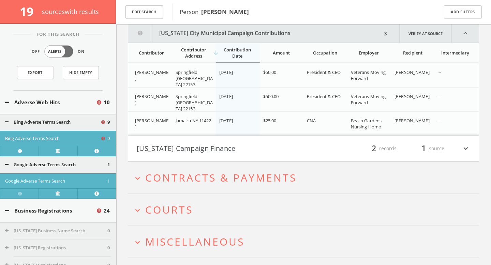
click at [266, 144] on button "[US_STATE] Campaign Finance" at bounding box center [220, 149] width 167 height 12
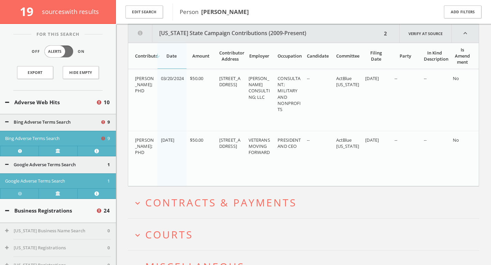
click at [262, 197] on span "Contracts & Payments" at bounding box center [220, 203] width 151 height 14
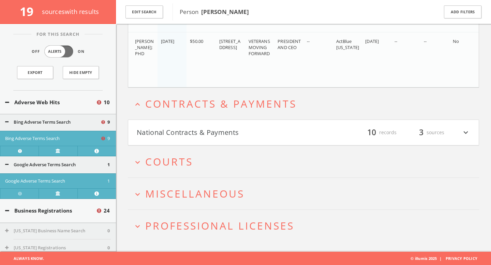
click at [264, 129] on button "National Contracts & Payments" at bounding box center [220, 133] width 167 height 12
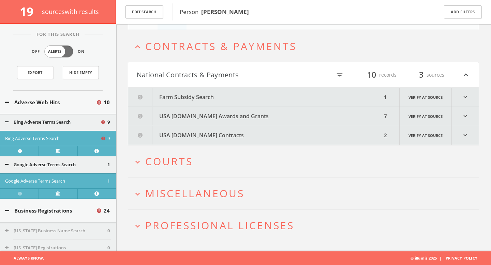
click at [271, 162] on button "expand_more Courts" at bounding box center [306, 161] width 346 height 11
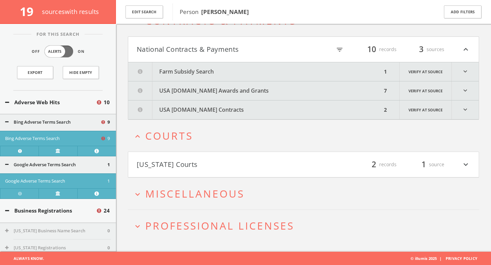
click at [286, 159] on button "[US_STATE] Courts" at bounding box center [220, 165] width 167 height 12
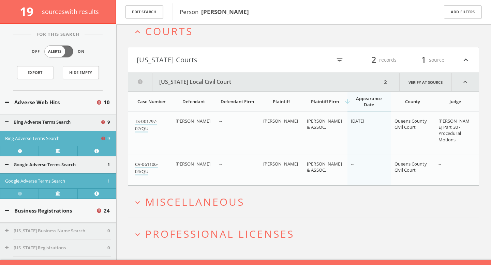
scroll to position [2150, 0]
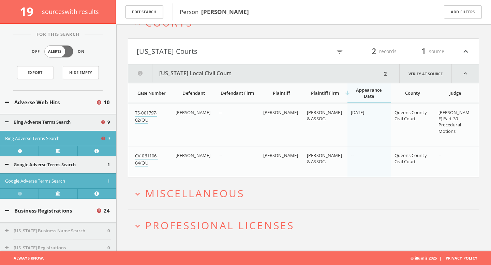
click at [145, 119] on link "TS-001797-02/QU" at bounding box center [146, 117] width 22 height 14
drag, startPoint x: 153, startPoint y: 122, endPoint x: 130, endPoint y: 114, distance: 24.3
click at [130, 114] on td "TS-001797-02/QU" at bounding box center [150, 125] width 44 height 43
copy link "TS-001797-02/QU"
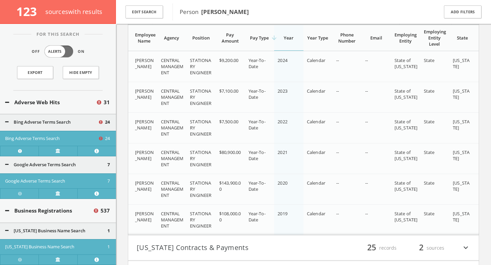
scroll to position [10024, 0]
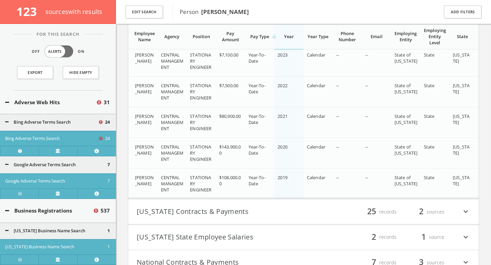
click at [237, 217] on h4 "[US_STATE] Contracts & Payments filter_list 25 records 2 sources expand_more" at bounding box center [303, 211] width 350 height 25
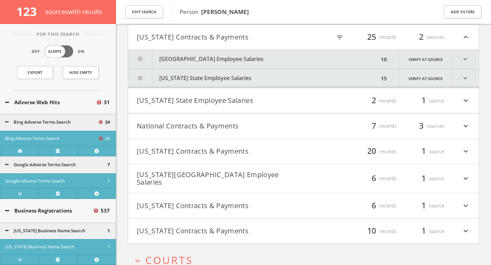
click at [244, 63] on button "[GEOGRAPHIC_DATA] Employee Salaries" at bounding box center [253, 59] width 251 height 19
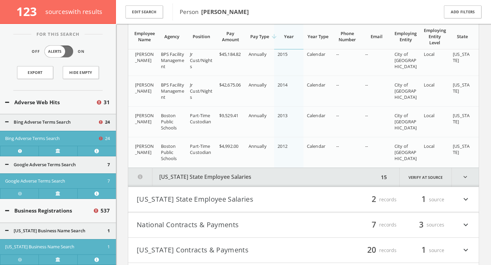
click at [228, 172] on button "[US_STATE] State Employee Salaries" at bounding box center [253, 177] width 251 height 19
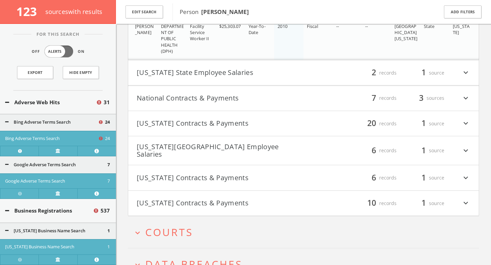
scroll to position [11298, 0]
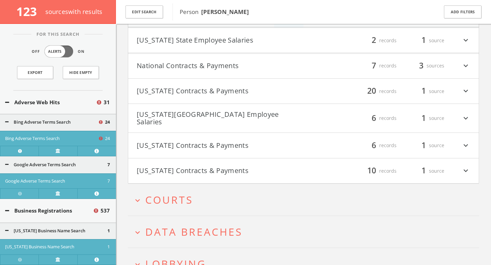
click at [219, 72] on h4 "National Contracts & Payments filter_list 7 records 3 sources expand_more" at bounding box center [303, 65] width 350 height 25
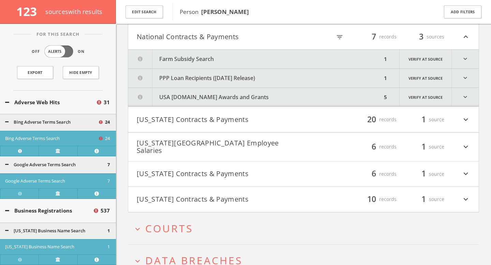
click at [222, 108] on h4 "[US_STATE] Contracts & Payments filter_list 20 records 1 source expand_more" at bounding box center [303, 119] width 350 height 25
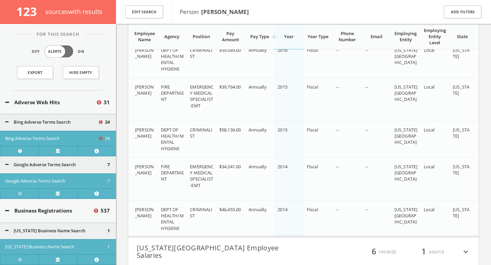
scroll to position [11994, 0]
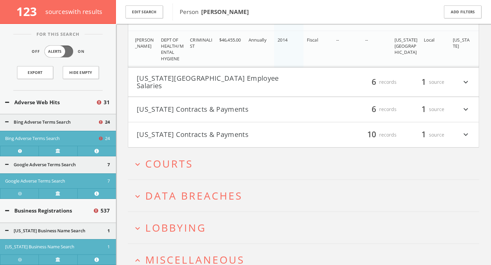
click at [209, 151] on h2 "expand_more Courts" at bounding box center [303, 164] width 351 height 32
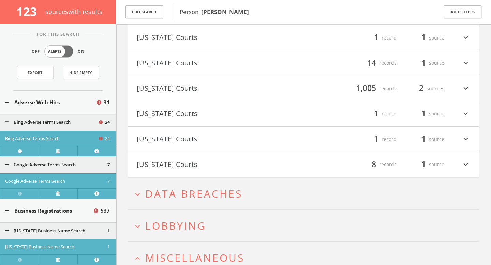
click at [197, 164] on button "[US_STATE] Courts" at bounding box center [220, 165] width 167 height 12
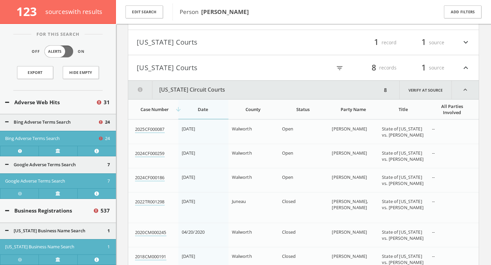
scroll to position [12501, 0]
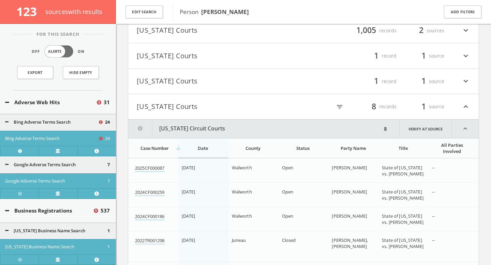
click at [195, 84] on h4 "[US_STATE] Courts filter_list 1 record 1 source expand_more" at bounding box center [303, 81] width 350 height 25
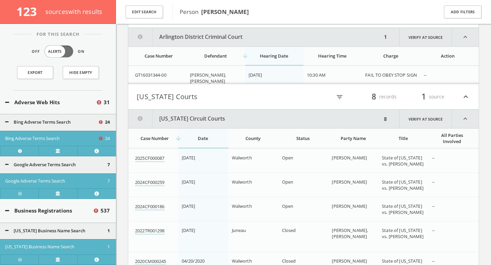
scroll to position [12491, 0]
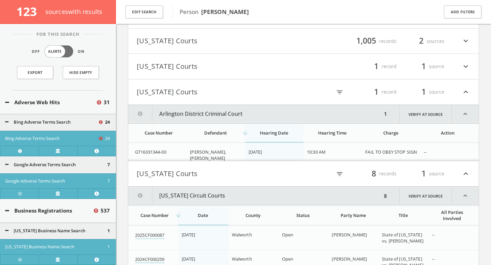
click at [194, 69] on h4 "[US_STATE] Courts filter_list 1 record 1 source expand_more" at bounding box center [303, 66] width 350 height 25
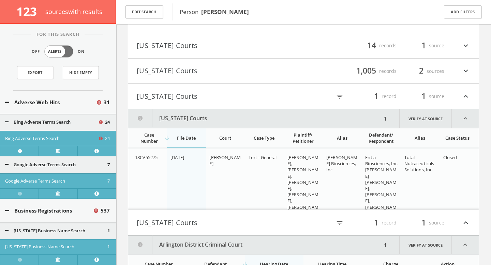
click at [191, 65] on button "[US_STATE] Courts" at bounding box center [220, 71] width 167 height 12
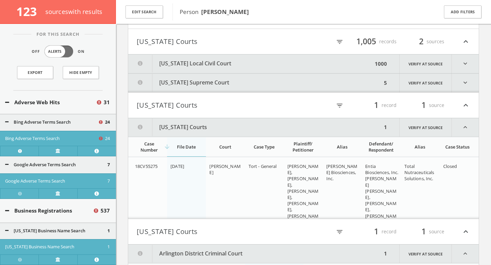
scroll to position [12492, 0]
click at [196, 78] on button "[US_STATE] Supreme Court" at bounding box center [255, 82] width 254 height 19
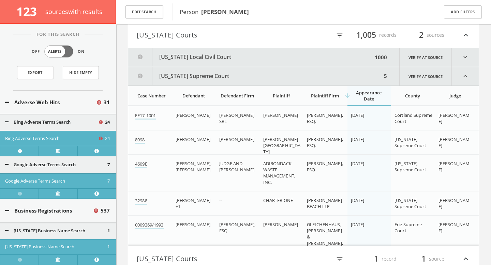
scroll to position [12470, 0]
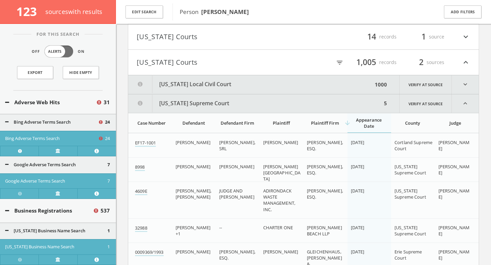
click at [198, 60] on button "[US_STATE] Courts" at bounding box center [220, 63] width 167 height 12
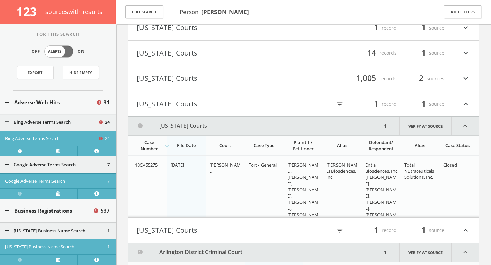
click at [199, 59] on h4 "[US_STATE] Courts filter_list 14 records 1 source expand_more" at bounding box center [303, 53] width 350 height 25
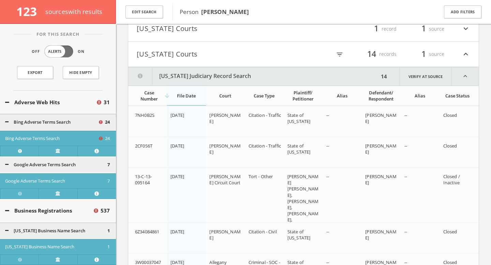
scroll to position [12265, 0]
